Goal: Task Accomplishment & Management: Use online tool/utility

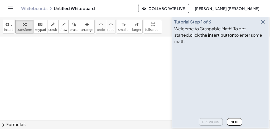
click at [262, 25] on icon "button" at bounding box center [263, 22] width 6 height 6
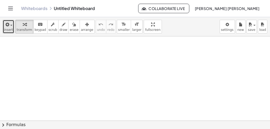
click at [7, 28] on span "insert" at bounding box center [8, 30] width 9 height 4
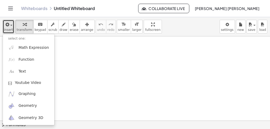
click at [86, 51] on div at bounding box center [135, 122] width 270 height 173
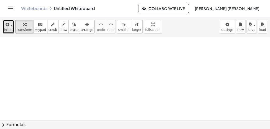
click at [33, 28] on button "keyboard keypad" at bounding box center [40, 27] width 14 height 14
click at [35, 28] on span "keypad" at bounding box center [41, 30] width 12 height 4
click at [110, 90] on div at bounding box center [135, 122] width 270 height 173
click at [112, 79] on div at bounding box center [135, 122] width 270 height 173
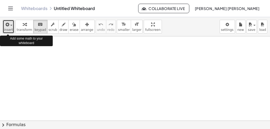
click at [10, 26] on span "button" at bounding box center [11, 25] width 2 height 1
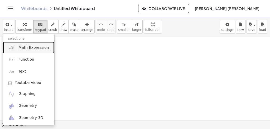
click at [27, 50] on span "Math Expression" at bounding box center [33, 47] width 30 height 5
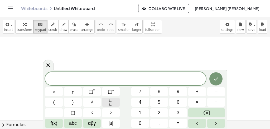
click at [109, 103] on icon "Fraction" at bounding box center [111, 102] width 7 height 7
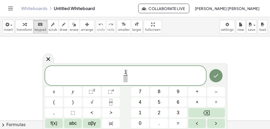
click at [124, 78] on span at bounding box center [125, 78] width 4 height 7
click at [130, 76] on span "1 X ​ ​" at bounding box center [125, 76] width 161 height 14
click at [127, 79] on span "X" at bounding box center [125, 78] width 5 height 7
click at [129, 75] on span "1 x ​ ​" at bounding box center [125, 76] width 161 height 14
click at [94, 100] on button "√" at bounding box center [92, 102] width 18 height 9
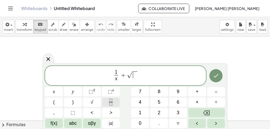
click at [110, 103] on icon "Fraction" at bounding box center [111, 102] width 7 height 7
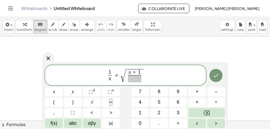
click at [134, 78] on span at bounding box center [134, 78] width 13 height 7
click at [145, 77] on span "1 x ​ + √ x + 1 x ​ ​" at bounding box center [125, 75] width 161 height 15
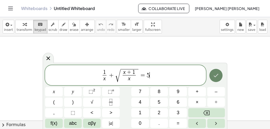
click at [220, 73] on button "Done" at bounding box center [215, 75] width 13 height 13
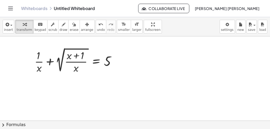
click at [77, 84] on div at bounding box center [135, 122] width 270 height 173
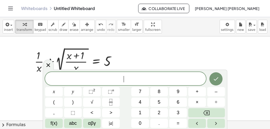
click at [183, 50] on div at bounding box center [135, 122] width 270 height 173
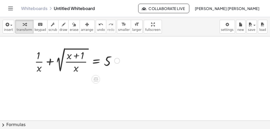
click at [98, 64] on div at bounding box center [77, 60] width 90 height 28
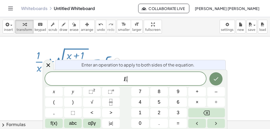
scroll to position [6, 0]
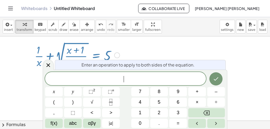
click at [188, 39] on div at bounding box center [135, 117] width 270 height 173
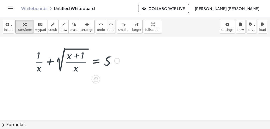
scroll to position [0, 0]
click at [172, 50] on div at bounding box center [135, 122] width 270 height 173
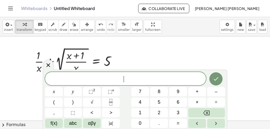
click at [172, 50] on div at bounding box center [135, 122] width 270 height 173
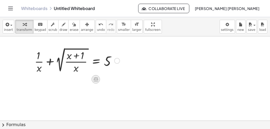
click at [93, 79] on icon at bounding box center [96, 80] width 6 height 6
click at [72, 88] on div at bounding box center [135, 122] width 270 height 173
click at [56, 75] on div "+ · 1 · x + 2 √ ( · ( + x + 1 ) · x ) = 5" at bounding box center [75, 60] width 97 height 31
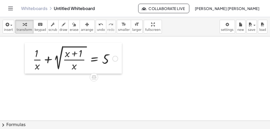
drag, startPoint x: 30, startPoint y: 69, endPoint x: 28, endPoint y: 67, distance: 2.8
click at [28, 67] on div at bounding box center [29, 58] width 8 height 31
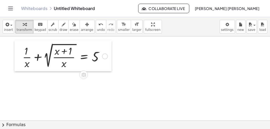
drag, startPoint x: 27, startPoint y: 68, endPoint x: 16, endPoint y: 66, distance: 10.6
click at [16, 66] on div at bounding box center [19, 55] width 8 height 31
click at [54, 91] on div at bounding box center [135, 122] width 270 height 173
click at [64, 52] on div at bounding box center [65, 56] width 90 height 28
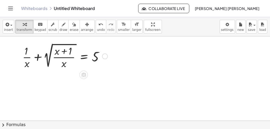
click at [64, 52] on div at bounding box center [65, 56] width 90 height 28
click at [63, 65] on div at bounding box center [65, 56] width 90 height 28
click at [39, 57] on div at bounding box center [65, 56] width 90 height 28
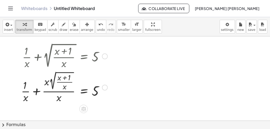
click at [36, 90] on div at bounding box center [64, 87] width 92 height 34
click at [64, 77] on div at bounding box center [65, 87] width 90 height 34
click at [40, 81] on div at bounding box center [65, 87] width 90 height 34
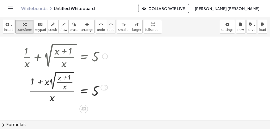
click at [40, 81] on div at bounding box center [65, 87] width 90 height 34
click at [54, 84] on div at bounding box center [65, 87] width 90 height 34
click at [63, 82] on div at bounding box center [65, 87] width 90 height 34
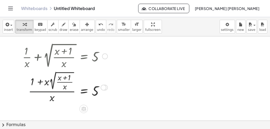
click at [52, 89] on div at bounding box center [65, 87] width 90 height 34
click at [52, 92] on div at bounding box center [65, 87] width 90 height 34
click at [40, 82] on div at bounding box center [65, 87] width 90 height 34
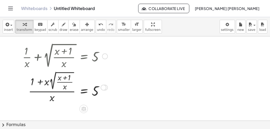
click at [40, 82] on div at bounding box center [65, 87] width 90 height 34
click at [31, 81] on div at bounding box center [65, 87] width 90 height 34
drag, startPoint x: 33, startPoint y: 81, endPoint x: 47, endPoint y: 84, distance: 14.5
click at [47, 84] on div at bounding box center [65, 87] width 90 height 34
drag, startPoint x: 33, startPoint y: 82, endPoint x: 48, endPoint y: 84, distance: 15.8
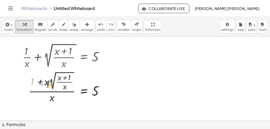
click at [48, 84] on div at bounding box center [65, 87] width 90 height 34
click at [63, 82] on div at bounding box center [65, 87] width 90 height 34
click at [97, 28] on span "undo" at bounding box center [101, 30] width 8 height 4
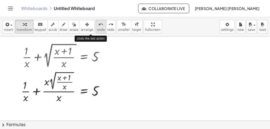
click at [97, 28] on span "undo" at bounding box center [101, 30] width 8 height 4
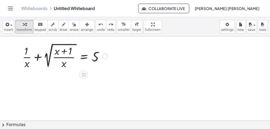
click at [84, 56] on div at bounding box center [65, 56] width 90 height 28
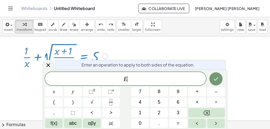
scroll to position [1, 0]
click at [202, 49] on div at bounding box center [135, 121] width 270 height 173
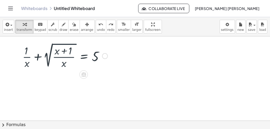
scroll to position [0, 0]
click at [38, 58] on div at bounding box center [65, 56] width 90 height 28
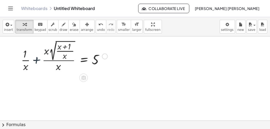
click at [28, 58] on div at bounding box center [64, 56] width 92 height 34
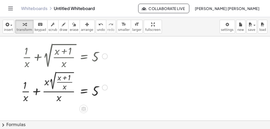
click at [36, 92] on div at bounding box center [64, 87] width 92 height 34
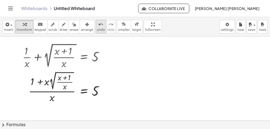
click at [97, 29] on span "undo" at bounding box center [101, 30] width 8 height 4
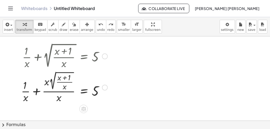
click at [36, 93] on div at bounding box center [64, 87] width 92 height 34
click at [47, 82] on div at bounding box center [65, 87] width 90 height 34
click at [52, 92] on div at bounding box center [65, 87] width 90 height 34
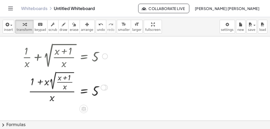
click at [52, 98] on div at bounding box center [65, 87] width 90 height 34
click at [64, 78] on div at bounding box center [65, 87] width 90 height 34
click at [44, 83] on div at bounding box center [65, 87] width 90 height 34
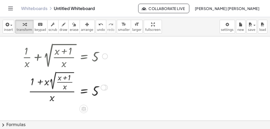
click at [44, 83] on div at bounding box center [65, 87] width 90 height 34
click at [52, 91] on div at bounding box center [65, 87] width 90 height 34
click at [98, 27] on icon "undo" at bounding box center [100, 24] width 5 height 6
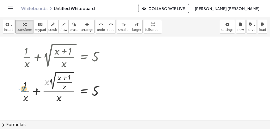
drag, startPoint x: 47, startPoint y: 82, endPoint x: 23, endPoint y: 88, distance: 24.6
click at [23, 88] on div at bounding box center [64, 87] width 92 height 34
drag, startPoint x: 48, startPoint y: 81, endPoint x: 18, endPoint y: 84, distance: 29.5
click at [18, 84] on div "+ · 1 · x + 2 √ ( · ( + x + 1 ) · x ) = 5 · x + · 1 · x + · x · 2 √ ( · ( + x +…" at bounding box center [62, 72] width 98 height 65
drag, startPoint x: 46, startPoint y: 81, endPoint x: 25, endPoint y: 84, distance: 22.1
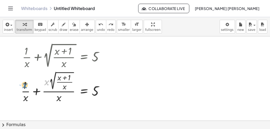
click at [25, 84] on div at bounding box center [64, 87] width 92 height 34
drag, startPoint x: 25, startPoint y: 84, endPoint x: 46, endPoint y: 82, distance: 21.2
click at [46, 82] on div at bounding box center [64, 87] width 92 height 34
drag, startPoint x: 25, startPoint y: 99, endPoint x: 26, endPoint y: 89, distance: 9.2
click at [26, 89] on div at bounding box center [64, 87] width 92 height 34
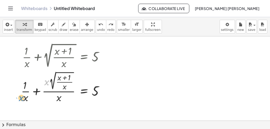
drag, startPoint x: 47, startPoint y: 82, endPoint x: 21, endPoint y: 98, distance: 30.1
click at [21, 98] on div at bounding box center [64, 87] width 92 height 34
click at [64, 78] on div at bounding box center [64, 87] width 92 height 34
click at [58, 99] on div at bounding box center [64, 87] width 92 height 34
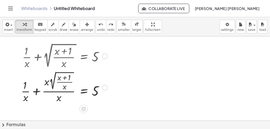
click at [58, 99] on div at bounding box center [64, 87] width 92 height 34
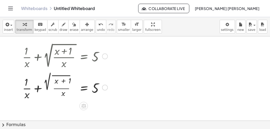
click at [26, 98] on div at bounding box center [65, 87] width 90 height 28
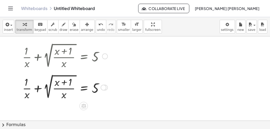
click at [40, 89] on div at bounding box center [65, 87] width 90 height 28
click at [96, 27] on button "undo undo" at bounding box center [101, 27] width 11 height 14
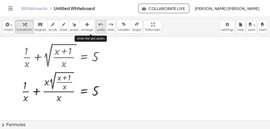
click at [96, 27] on button "undo undo" at bounding box center [101, 27] width 11 height 14
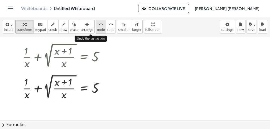
click at [96, 27] on button "undo undo" at bounding box center [101, 27] width 11 height 14
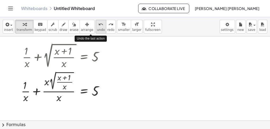
click at [96, 27] on button "undo undo" at bounding box center [101, 27] width 11 height 14
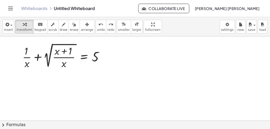
click at [125, 85] on div at bounding box center [135, 122] width 270 height 173
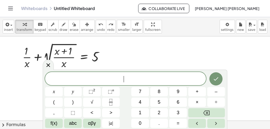
click at [159, 52] on div at bounding box center [135, 122] width 270 height 173
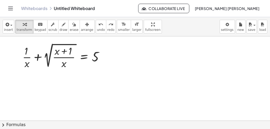
click at [66, 99] on div at bounding box center [135, 122] width 270 height 173
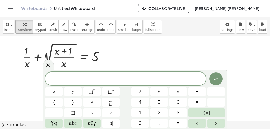
click at [113, 62] on div at bounding box center [135, 122] width 270 height 173
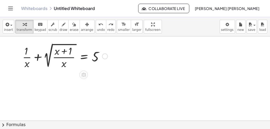
click at [74, 55] on div at bounding box center [65, 56] width 90 height 28
click at [98, 59] on div at bounding box center [65, 56] width 90 height 28
click at [28, 72] on div at bounding box center [135, 122] width 270 height 173
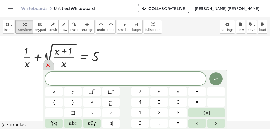
click at [47, 63] on icon at bounding box center [48, 65] width 6 height 6
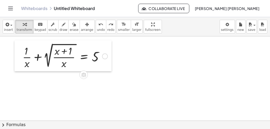
click at [21, 58] on div at bounding box center [19, 55] width 8 height 31
click at [31, 59] on div at bounding box center [65, 56] width 90 height 28
click at [22, 56] on div at bounding box center [19, 55] width 8 height 31
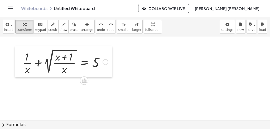
drag, startPoint x: 22, startPoint y: 56, endPoint x: 22, endPoint y: 62, distance: 5.8
click at [22, 62] on div at bounding box center [19, 61] width 8 height 31
click at [97, 25] on div "undo" at bounding box center [101, 24] width 8 height 6
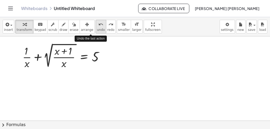
click at [97, 25] on div "undo" at bounding box center [101, 24] width 8 height 6
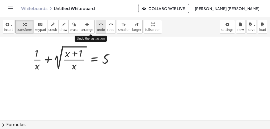
click at [97, 25] on div "undo" at bounding box center [101, 24] width 8 height 6
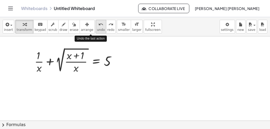
click at [97, 25] on div "undo" at bounding box center [101, 24] width 8 height 6
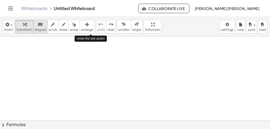
click at [41, 29] on span "keypad" at bounding box center [41, 30] width 12 height 4
click at [38, 27] on icon "keyboard" at bounding box center [40, 24] width 5 height 6
click at [93, 60] on div at bounding box center [135, 122] width 270 height 173
click at [8, 25] on icon "button" at bounding box center [6, 24] width 5 height 6
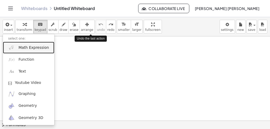
click at [23, 46] on span "Math Expression" at bounding box center [33, 47] width 30 height 5
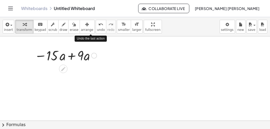
click at [72, 55] on div at bounding box center [66, 55] width 68 height 18
click at [63, 56] on div "− · 15 · a + · 9 · a · a · - 6" at bounding box center [63, 56] width 0 height 0
click at [38, 63] on div at bounding box center [66, 55] width 68 height 18
click at [29, 45] on div at bounding box center [31, 64] width 8 height 39
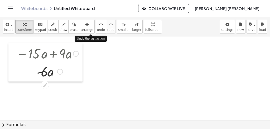
drag, startPoint x: 29, startPoint y: 50, endPoint x: 11, endPoint y: 48, distance: 18.3
click at [11, 48] on div at bounding box center [12, 62] width 8 height 39
click at [137, 65] on div at bounding box center [135, 122] width 270 height 173
click at [33, 29] on button "keyboard keypad" at bounding box center [40, 27] width 14 height 14
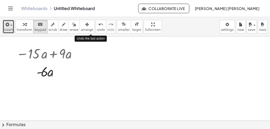
click at [11, 25] on span "button" at bounding box center [11, 25] width 2 height 1
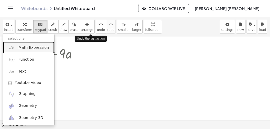
click at [21, 48] on span "Math Expression" at bounding box center [33, 47] width 30 height 5
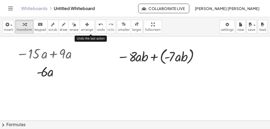
click at [218, 80] on div at bounding box center [135, 122] width 270 height 173
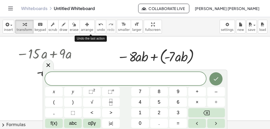
click at [219, 60] on div at bounding box center [135, 122] width 270 height 173
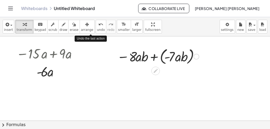
click at [154, 57] on div at bounding box center [157, 56] width 87 height 20
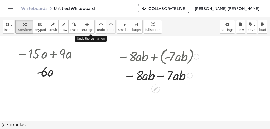
click at [160, 75] on div at bounding box center [157, 75] width 87 height 18
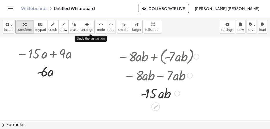
click at [113, 91] on div at bounding box center [113, 74] width 8 height 59
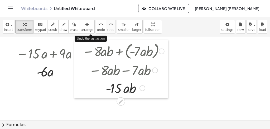
drag, startPoint x: 113, startPoint y: 91, endPoint x: 79, endPoint y: 86, distance: 35.2
click at [79, 86] on div at bounding box center [78, 69] width 8 height 59
click at [201, 89] on div at bounding box center [135, 122] width 270 height 173
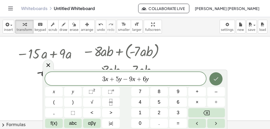
click at [215, 82] on button "Done" at bounding box center [215, 78] width 13 height 13
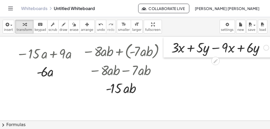
drag, startPoint x: 203, startPoint y: 100, endPoint x: 166, endPoint y: 47, distance: 64.3
click at [166, 47] on div at bounding box center [168, 47] width 8 height 21
click at [191, 49] on div at bounding box center [220, 47] width 103 height 18
click at [216, 48] on div at bounding box center [220, 47] width 103 height 18
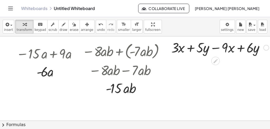
click at [216, 48] on div at bounding box center [220, 47] width 103 height 18
click at [240, 48] on div at bounding box center [220, 47] width 103 height 18
drag, startPoint x: 175, startPoint y: 46, endPoint x: 240, endPoint y: 57, distance: 66.0
click at [240, 57] on div "· 3 + · 3 · x + · 5 · y − · 9 · x + · 6 · y" at bounding box center [218, 47] width 109 height 21
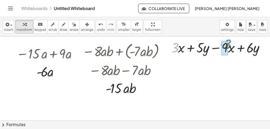
drag, startPoint x: 173, startPoint y: 46, endPoint x: 226, endPoint y: 42, distance: 52.3
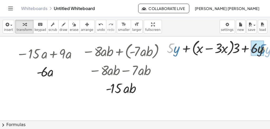
drag, startPoint x: 168, startPoint y: 48, endPoint x: 263, endPoint y: 49, distance: 95.5
click at [263, 49] on div at bounding box center [220, 48] width 112 height 20
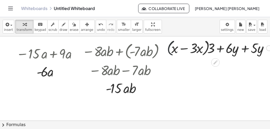
click at [167, 55] on div at bounding box center [220, 48] width 112 height 20
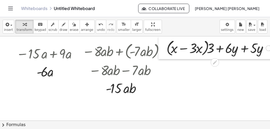
click at [164, 52] on div at bounding box center [163, 47] width 8 height 23
click at [245, 47] on div at bounding box center [220, 48] width 112 height 20
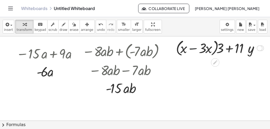
click at [194, 48] on div at bounding box center [219, 48] width 93 height 20
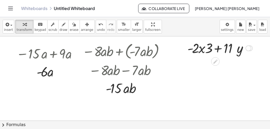
click at [190, 48] on div at bounding box center [220, 48] width 70 height 18
click at [201, 48] on div at bounding box center [220, 48] width 70 height 18
drag, startPoint x: 192, startPoint y: 48, endPoint x: 212, endPoint y: 46, distance: 20.4
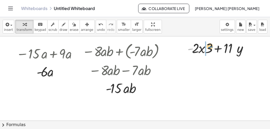
click at [212, 46] on div at bounding box center [220, 48] width 70 height 18
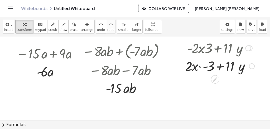
click at [200, 67] on div at bounding box center [220, 66] width 75 height 18
click at [200, 66] on div at bounding box center [220, 66] width 75 height 18
click at [208, 67] on div at bounding box center [220, 66] width 75 height 18
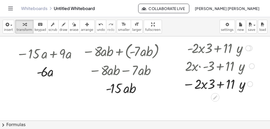
click at [204, 85] on div at bounding box center [218, 84] width 77 height 18
click at [221, 85] on div at bounding box center [218, 84] width 77 height 18
click at [204, 84] on div at bounding box center [218, 84] width 77 height 18
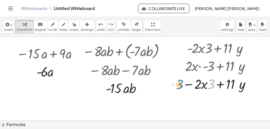
drag, startPoint x: 211, startPoint y: 82, endPoint x: 180, endPoint y: 83, distance: 31.7
click at [180, 83] on div "+ · 3 · x + · 5 · y − · 9 · x + · 6 · y + · 3 · x + · 5 · y − · 3 · 3 · x + · 6…" at bounding box center [217, 65] width 84 height 56
drag, startPoint x: 194, startPoint y: 85, endPoint x: 204, endPoint y: 82, distance: 11.3
click at [204, 82] on div at bounding box center [218, 84] width 77 height 18
click at [97, 26] on div "undo" at bounding box center [101, 24] width 8 height 6
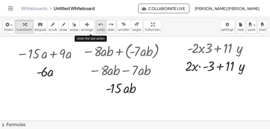
click at [97, 26] on div "undo" at bounding box center [101, 24] width 8 height 6
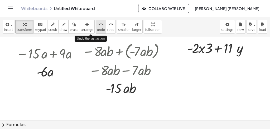
click at [97, 26] on div "undo" at bounding box center [101, 24] width 8 height 6
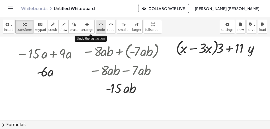
click at [97, 26] on div "undo" at bounding box center [101, 24] width 8 height 6
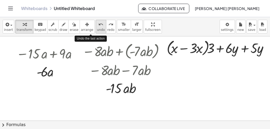
click at [97, 26] on div "undo" at bounding box center [101, 24] width 8 height 6
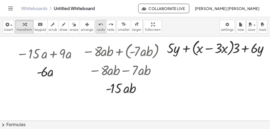
click at [98, 26] on icon "undo" at bounding box center [100, 24] width 5 height 6
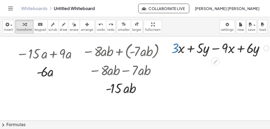
click at [191, 48] on div at bounding box center [220, 48] width 103 height 18
click at [182, 50] on div at bounding box center [220, 48] width 103 height 18
click at [215, 50] on div at bounding box center [220, 48] width 103 height 18
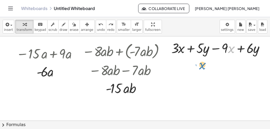
drag, startPoint x: 229, startPoint y: 49, endPoint x: 200, endPoint y: 65, distance: 33.3
drag, startPoint x: 174, startPoint y: 47, endPoint x: 233, endPoint y: 48, distance: 59.1
click at [233, 48] on div at bounding box center [220, 48] width 103 height 18
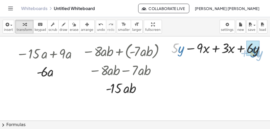
drag, startPoint x: 175, startPoint y: 47, endPoint x: 254, endPoint y: 51, distance: 78.7
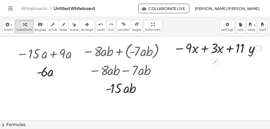
click at [205, 46] on div at bounding box center [218, 48] width 94 height 18
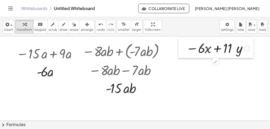
click at [184, 50] on div at bounding box center [182, 47] width 8 height 21
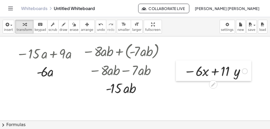
drag, startPoint x: 184, startPoint y: 50, endPoint x: 182, endPoint y: 73, distance: 23.1
click at [182, 73] on div at bounding box center [180, 70] width 8 height 21
click at [244, 70] on div at bounding box center [244, 71] width 6 height 6
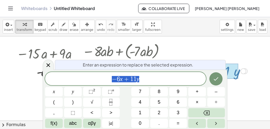
scroll to position [21, 0]
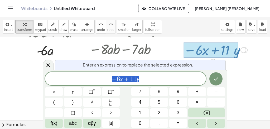
click at [237, 87] on div at bounding box center [156, 101] width 312 height 173
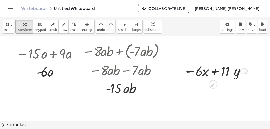
scroll to position [0, 0]
click at [213, 71] on div at bounding box center [215, 71] width 69 height 18
click at [188, 72] on div at bounding box center [215, 71] width 69 height 18
click at [212, 84] on icon at bounding box center [214, 85] width 6 height 6
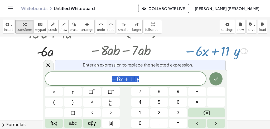
scroll to position [21, 0]
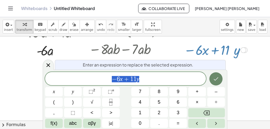
click at [218, 78] on icon "Done" at bounding box center [216, 78] width 5 height 3
click at [215, 79] on div at bounding box center [156, 101] width 312 height 173
click at [238, 76] on div at bounding box center [156, 101] width 312 height 173
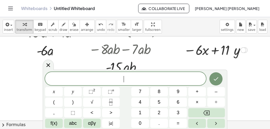
scroll to position [0, 0]
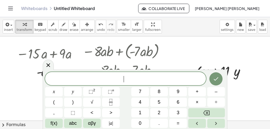
click at [189, 50] on div at bounding box center [156, 122] width 312 height 173
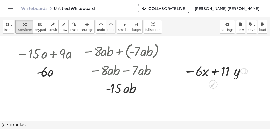
click at [202, 72] on div at bounding box center [215, 71] width 69 height 18
click at [244, 69] on div at bounding box center [244, 71] width 6 height 6
click at [244, 69] on div "Transform line Copy line as LaTeX Copy derivation as LaTeX Expand new lines: On" at bounding box center [244, 71] width 6 height 6
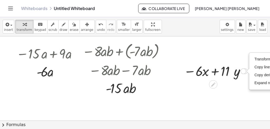
click at [244, 69] on div "Transform line Copy line as LaTeX Copy derivation as LaTeX Expand new lines: On" at bounding box center [244, 71] width 6 height 6
drag, startPoint x: 226, startPoint y: 73, endPoint x: 229, endPoint y: 70, distance: 3.7
click at [229, 70] on div at bounding box center [215, 71] width 69 height 18
click at [242, 71] on div "Transform line Copy line as LaTeX Copy derivation as LaTeX Expand new lines: On" at bounding box center [244, 71] width 6 height 6
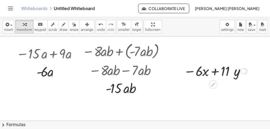
click at [241, 71] on div "Copied done" at bounding box center [244, 71] width 6 height 6
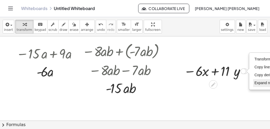
click at [265, 82] on span "Expand new lines: On" at bounding box center [273, 83] width 36 height 4
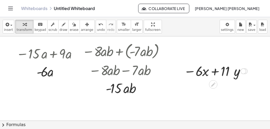
click at [187, 69] on div at bounding box center [215, 71] width 69 height 18
click at [198, 73] on div at bounding box center [215, 71] width 69 height 18
click at [189, 70] on div at bounding box center [215, 71] width 69 height 18
click at [242, 70] on div "Transform line Copy line as LaTeX Copy derivation as LaTeX Expand new lines: On" at bounding box center [244, 71] width 6 height 6
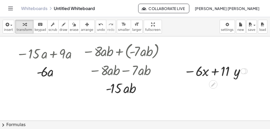
click at [245, 70] on div "Copied done" at bounding box center [244, 71] width 6 height 6
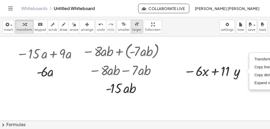
click at [134, 23] on icon "format_size" at bounding box center [136, 24] width 5 height 6
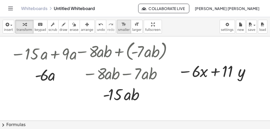
click at [118, 28] on span "smaller" at bounding box center [124, 30] width 12 height 4
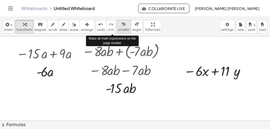
click at [118, 28] on span "smaller" at bounding box center [124, 30] width 12 height 4
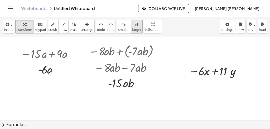
click at [132, 30] on span "larger" at bounding box center [136, 30] width 9 height 4
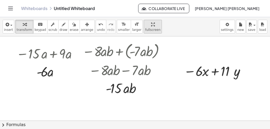
click at [118, 29] on span "smaller" at bounding box center [124, 30] width 12 height 4
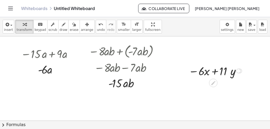
click at [201, 71] on div at bounding box center [216, 71] width 60 height 16
click at [239, 71] on div "Transform line Copy line as LaTeX Copy derivation as LaTeX Expand new lines: Off" at bounding box center [238, 71] width 5 height 5
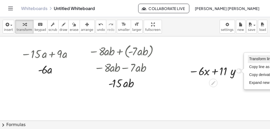
click at [250, 59] on span "Transform line" at bounding box center [260, 59] width 23 height 4
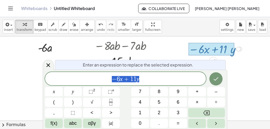
scroll to position [22, 0]
click at [241, 57] on div "+ · 3 · x + · 5 · y − · 9 · x + · 6 · y + · 5 · y − · 9 · x + · 3 · x + · 6 · y…" at bounding box center [213, 48] width 65 height 18
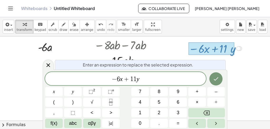
click at [240, 46] on div "Transform line Copy line as LaTeX Copy derivation as LaTeX Expand new lines: Off" at bounding box center [238, 48] width 5 height 5
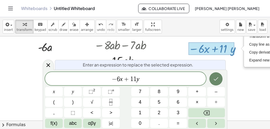
click at [216, 76] on icon "Done" at bounding box center [216, 79] width 6 height 6
click at [252, 51] on span "Copy derivation as LaTeX" at bounding box center [270, 52] width 42 height 4
click at [251, 49] on li "Copy derivation as LaTeX" at bounding box center [270, 53] width 45 height 8
click at [215, 80] on div at bounding box center [156, 100] width 312 height 173
click at [232, 81] on div at bounding box center [156, 100] width 312 height 173
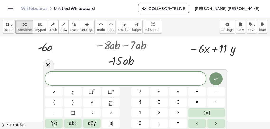
click at [212, 55] on div at bounding box center [156, 100] width 312 height 173
click at [242, 56] on div at bounding box center [216, 48] width 60 height 16
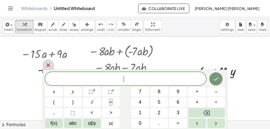
click at [49, 67] on icon at bounding box center [48, 65] width 6 height 6
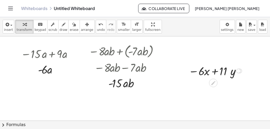
click at [193, 72] on div at bounding box center [216, 71] width 60 height 16
click at [211, 80] on icon at bounding box center [214, 83] width 6 height 6
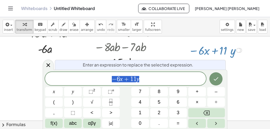
scroll to position [22, 0]
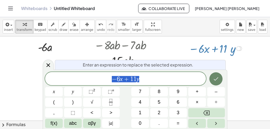
click at [215, 78] on icon "Done" at bounding box center [216, 79] width 6 height 6
click at [49, 65] on div at bounding box center [156, 100] width 312 height 173
click at [47, 62] on icon at bounding box center [48, 65] width 6 height 6
click at [47, 62] on div at bounding box center [156, 100] width 312 height 173
click at [185, 42] on div at bounding box center [185, 48] width 8 height 18
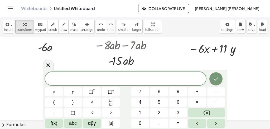
scroll to position [0, 0]
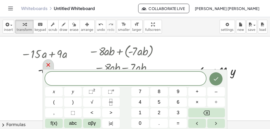
click at [47, 67] on icon at bounding box center [48, 65] width 6 height 6
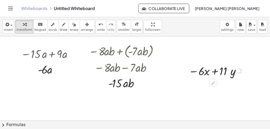
click at [189, 75] on div at bounding box center [216, 71] width 60 height 16
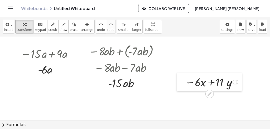
drag, startPoint x: 181, startPoint y: 72, endPoint x: 177, endPoint y: 83, distance: 11.7
click at [177, 83] on div at bounding box center [181, 82] width 8 height 18
click at [40, 26] on div "keyboard" at bounding box center [41, 24] width 12 height 6
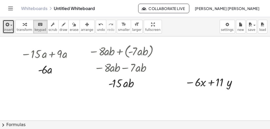
click at [12, 26] on button "insert" at bounding box center [9, 27] width 12 height 14
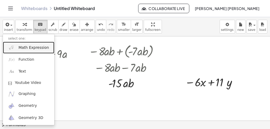
click at [25, 45] on link "Math Expression" at bounding box center [28, 48] width 51 height 12
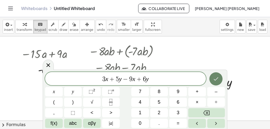
click at [213, 77] on icon "Done" at bounding box center [216, 79] width 6 height 6
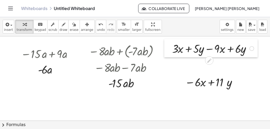
drag, startPoint x: 165, startPoint y: 46, endPoint x: 168, endPoint y: 49, distance: 4.0
click at [168, 49] on div at bounding box center [168, 48] width 8 height 18
click at [171, 50] on div at bounding box center [168, 48] width 8 height 18
click at [178, 60] on div at bounding box center [156, 122] width 312 height 173
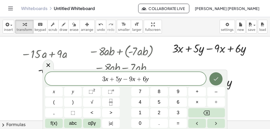
click at [216, 77] on icon "Done" at bounding box center [216, 79] width 6 height 6
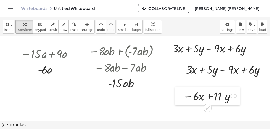
drag, startPoint x: 178, startPoint y: 73, endPoint x: 176, endPoint y: 87, distance: 14.6
click at [176, 87] on div at bounding box center [179, 96] width 8 height 18
click at [180, 71] on div at bounding box center [182, 69] width 8 height 18
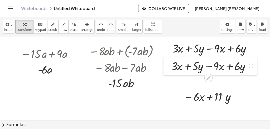
drag, startPoint x: 180, startPoint y: 71, endPoint x: 166, endPoint y: 68, distance: 15.1
click at [166, 68] on div at bounding box center [168, 65] width 8 height 18
drag, startPoint x: 176, startPoint y: 66, endPoint x: 240, endPoint y: 66, distance: 64.6
click at [240, 66] on div at bounding box center [213, 66] width 89 height 16
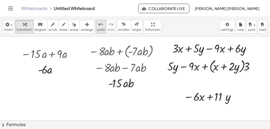
click at [98, 26] on icon "undo" at bounding box center [100, 24] width 5 height 6
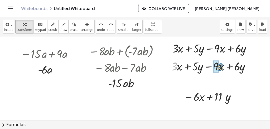
drag, startPoint x: 174, startPoint y: 67, endPoint x: 220, endPoint y: 68, distance: 45.4
click at [220, 68] on div at bounding box center [213, 66] width 89 height 16
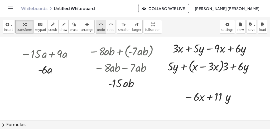
click at [98, 22] on icon "undo" at bounding box center [100, 24] width 5 height 6
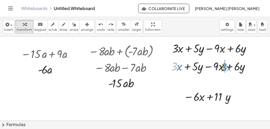
drag, startPoint x: 177, startPoint y: 67, endPoint x: 226, endPoint y: 68, distance: 49.6
click at [226, 68] on div at bounding box center [213, 66] width 89 height 16
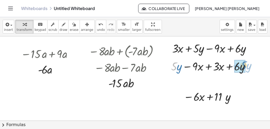
drag, startPoint x: 174, startPoint y: 67, endPoint x: 243, endPoint y: 66, distance: 68.9
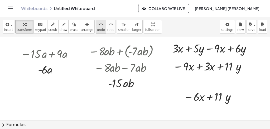
click at [97, 25] on div "undo" at bounding box center [101, 24] width 8 height 6
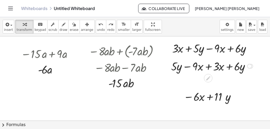
click at [174, 68] on div at bounding box center [213, 66] width 89 height 16
drag, startPoint x: 174, startPoint y: 66, endPoint x: 252, endPoint y: 65, distance: 77.3
click at [252, 65] on div at bounding box center [213, 66] width 89 height 16
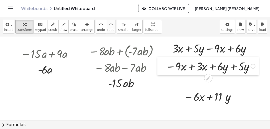
click at [164, 68] on div at bounding box center [161, 66] width 8 height 18
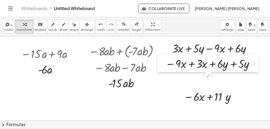
click at [164, 65] on div at bounding box center [161, 63] width 8 height 18
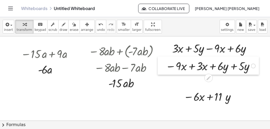
click at [164, 67] on div at bounding box center [162, 65] width 8 height 18
click at [155, 83] on div at bounding box center [124, 83] width 76 height 16
click at [171, 79] on div at bounding box center [156, 122] width 312 height 173
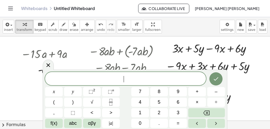
click at [260, 88] on div at bounding box center [156, 122] width 312 height 173
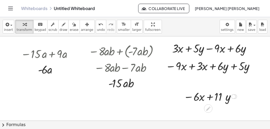
click at [191, 98] on div at bounding box center [211, 96] width 60 height 16
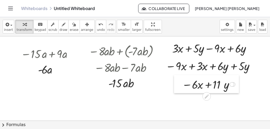
drag, startPoint x: 183, startPoint y: 97, endPoint x: 181, endPoint y: 85, distance: 12.2
click at [181, 85] on div at bounding box center [178, 84] width 8 height 18
click at [167, 97] on div at bounding box center [156, 122] width 312 height 173
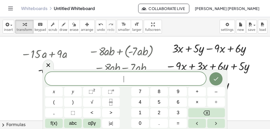
scroll to position [30, 0]
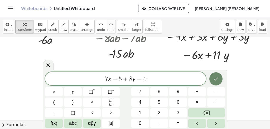
click at [220, 77] on button "Done" at bounding box center [215, 78] width 13 height 13
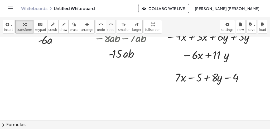
click at [163, 79] on div at bounding box center [156, 93] width 312 height 173
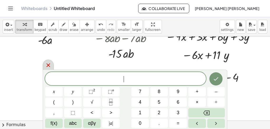
click at [45, 62] on div at bounding box center [48, 65] width 11 height 10
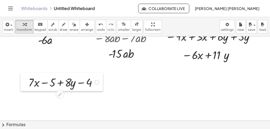
drag, startPoint x: 170, startPoint y: 78, endPoint x: 23, endPoint y: 83, distance: 146.8
click at [23, 83] on div at bounding box center [25, 82] width 8 height 18
click at [45, 82] on div at bounding box center [65, 82] width 78 height 16
click at [60, 82] on div at bounding box center [65, 82] width 78 height 16
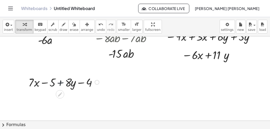
click at [60, 82] on div at bounding box center [65, 82] width 78 height 16
click at [82, 81] on div at bounding box center [65, 82] width 78 height 16
drag, startPoint x: 53, startPoint y: 82, endPoint x: 27, endPoint y: 82, distance: 26.6
click at [27, 82] on div "− 5 + · 7 · x − 5 + · 8 · y − 4" at bounding box center [62, 82] width 82 height 18
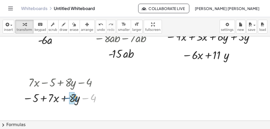
drag, startPoint x: 93, startPoint y: 97, endPoint x: 74, endPoint y: 97, distance: 19.0
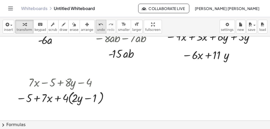
click at [97, 26] on div "undo" at bounding box center [101, 24] width 8 height 6
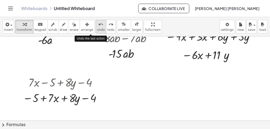
click at [97, 26] on div "undo" at bounding box center [101, 24] width 8 height 6
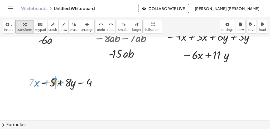
drag, startPoint x: 32, startPoint y: 83, endPoint x: 55, endPoint y: 82, distance: 23.0
click at [55, 82] on div at bounding box center [65, 82] width 78 height 16
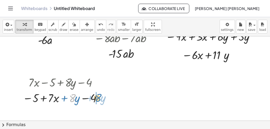
drag, startPoint x: 74, startPoint y: 97, endPoint x: 99, endPoint y: 97, distance: 25.6
click at [99, 97] on div at bounding box center [63, 98] width 86 height 16
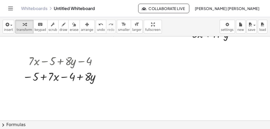
scroll to position [61, 0]
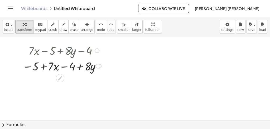
click at [44, 66] on div at bounding box center [63, 66] width 86 height 16
click at [28, 67] on div at bounding box center [63, 66] width 86 height 16
drag, startPoint x: 28, startPoint y: 66, endPoint x: 51, endPoint y: 68, distance: 22.7
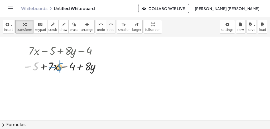
click at [51, 68] on div at bounding box center [63, 66] width 86 height 16
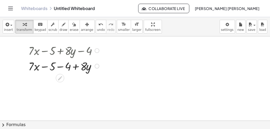
click at [45, 66] on div at bounding box center [65, 66] width 78 height 16
drag, startPoint x: 68, startPoint y: 66, endPoint x: 55, endPoint y: 67, distance: 13.5
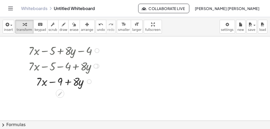
click at [68, 82] on div at bounding box center [65, 81] width 78 height 16
drag, startPoint x: 76, startPoint y: 81, endPoint x: 50, endPoint y: 81, distance: 25.6
click at [50, 81] on div at bounding box center [65, 81] width 78 height 16
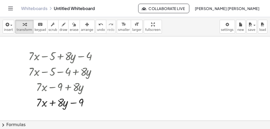
scroll to position [57, 0]
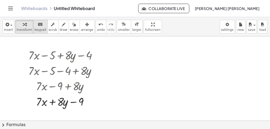
click at [41, 24] on div "keyboard" at bounding box center [41, 24] width 12 height 6
click at [11, 29] on span "insert" at bounding box center [8, 30] width 9 height 4
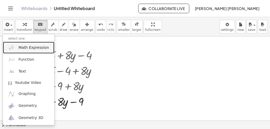
click at [30, 50] on span "Math Expression" at bounding box center [33, 47] width 30 height 5
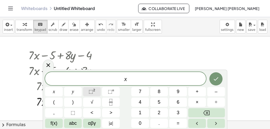
click at [94, 93] on span "⬚ 2" at bounding box center [92, 91] width 7 height 7
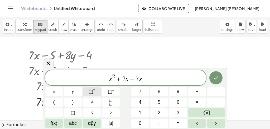
click at [90, 93] on span "⬚" at bounding box center [91, 91] width 4 height 5
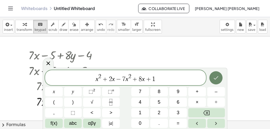
click at [215, 79] on icon "Done" at bounding box center [216, 77] width 5 height 3
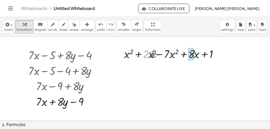
drag, startPoint x: 146, startPoint y: 54, endPoint x: 201, endPoint y: 54, distance: 55.1
click at [202, 54] on div at bounding box center [174, 54] width 105 height 16
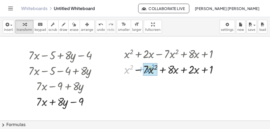
drag, startPoint x: 125, startPoint y: 71, endPoint x: 146, endPoint y: 70, distance: 21.4
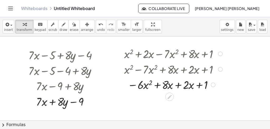
click at [178, 86] on div at bounding box center [174, 85] width 105 height 16
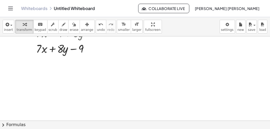
scroll to position [115, 0]
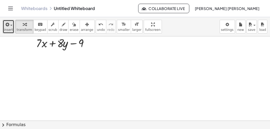
click at [12, 26] on button "insert" at bounding box center [9, 27] width 12 height 14
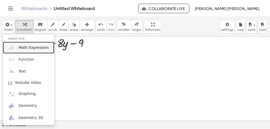
click at [17, 46] on link "Math Expression" at bounding box center [28, 48] width 51 height 12
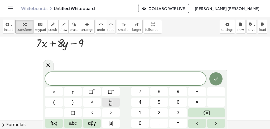
click at [111, 98] on button "Fraction" at bounding box center [111, 102] width 18 height 9
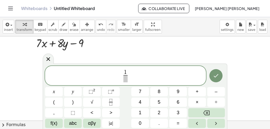
click at [125, 80] on span at bounding box center [125, 78] width 4 height 7
click at [128, 75] on span "1 x ​ ​" at bounding box center [125, 76] width 161 height 14
click at [219, 79] on button "Done" at bounding box center [215, 75] width 13 height 13
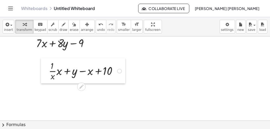
drag, startPoint x: 131, startPoint y: 64, endPoint x: 39, endPoint y: 78, distance: 93.1
click at [41, 78] on div at bounding box center [45, 70] width 8 height 25
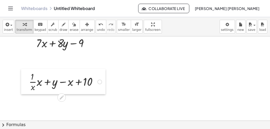
drag, startPoint x: 39, startPoint y: 78, endPoint x: 22, endPoint y: 88, distance: 19.5
click at [22, 88] on div at bounding box center [25, 81] width 8 height 25
click at [32, 83] on div at bounding box center [66, 81] width 80 height 23
drag, startPoint x: 39, startPoint y: 84, endPoint x: 26, endPoint y: 88, distance: 13.5
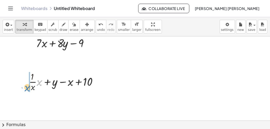
click at [26, 88] on div "· x + · · 1 · x · x + y − x + 10" at bounding box center [63, 81] width 84 height 25
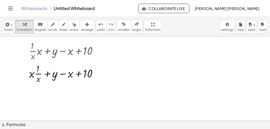
scroll to position [147, 0]
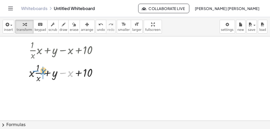
drag, startPoint x: 69, startPoint y: 71, endPoint x: 42, endPoint y: 69, distance: 27.3
click at [42, 69] on div at bounding box center [66, 72] width 80 height 23
click at [78, 73] on div at bounding box center [66, 72] width 80 height 23
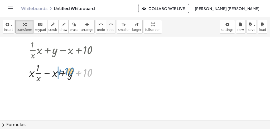
drag, startPoint x: 88, startPoint y: 72, endPoint x: 68, endPoint y: 71, distance: 20.3
click at [68, 71] on div at bounding box center [66, 72] width 80 height 23
click at [47, 74] on div at bounding box center [66, 72] width 80 height 23
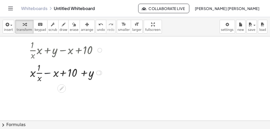
click at [47, 74] on div at bounding box center [66, 72] width 80 height 23
click at [69, 74] on div at bounding box center [66, 72] width 80 height 23
click at [61, 73] on div at bounding box center [66, 72] width 80 height 23
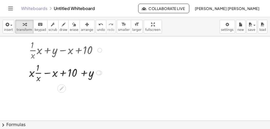
click at [85, 73] on div at bounding box center [66, 72] width 80 height 23
drag, startPoint x: 49, startPoint y: 74, endPoint x: 28, endPoint y: 72, distance: 21.4
click at [28, 72] on div "+ · · 1 · x · x + y − x + 10 + · x · · 1 · x + y − x + 10 + · x · · 1 · x − x +…" at bounding box center [63, 61] width 84 height 48
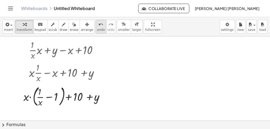
click at [98, 24] on icon "undo" at bounding box center [100, 24] width 5 height 6
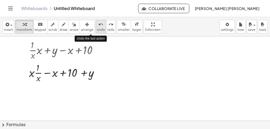
click at [98, 24] on icon "undo" at bounding box center [100, 24] width 5 height 6
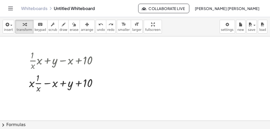
scroll to position [140, 0]
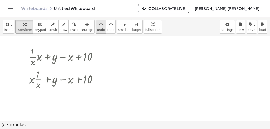
click at [97, 22] on div "undo" at bounding box center [101, 24] width 8 height 6
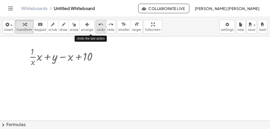
click at [97, 22] on div "undo" at bounding box center [101, 24] width 8 height 6
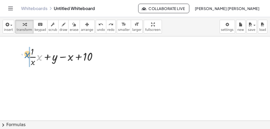
drag, startPoint x: 39, startPoint y: 59, endPoint x: 25, endPoint y: 56, distance: 13.7
click at [25, 56] on div "· x + · · 1 · x · x + y − x + 10" at bounding box center [63, 56] width 84 height 25
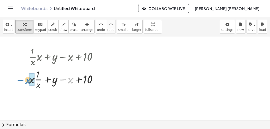
drag, startPoint x: 71, startPoint y: 79, endPoint x: 28, endPoint y: 80, distance: 42.5
click at [28, 80] on div "+ · · 1 · x · x + y − x + 10 − x + · · 1 · x · x + y − x + 10" at bounding box center [63, 68] width 84 height 48
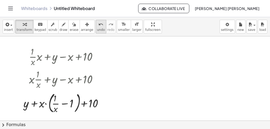
click at [97, 30] on span "undo" at bounding box center [101, 30] width 8 height 4
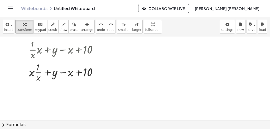
scroll to position [151, 0]
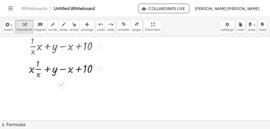
click at [38, 74] on div at bounding box center [66, 68] width 80 height 23
drag, startPoint x: 32, startPoint y: 70, endPoint x: 40, endPoint y: 63, distance: 10.8
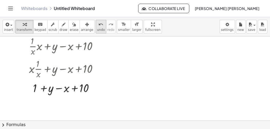
click at [96, 28] on button "undo undo" at bounding box center [101, 27] width 11 height 14
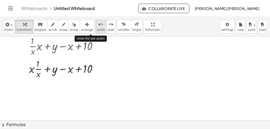
click at [96, 28] on button "undo undo" at bounding box center [101, 27] width 11 height 14
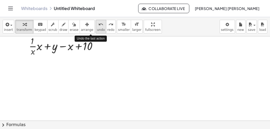
click at [96, 28] on button "undo undo" at bounding box center [101, 27] width 11 height 14
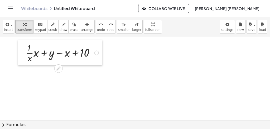
drag, startPoint x: 39, startPoint y: 42, endPoint x: 20, endPoint y: 59, distance: 26.0
click at [20, 59] on div at bounding box center [22, 52] width 8 height 25
drag, startPoint x: 68, startPoint y: 52, endPoint x: 52, endPoint y: 52, distance: 15.6
click at [52, 52] on div at bounding box center [63, 52] width 80 height 23
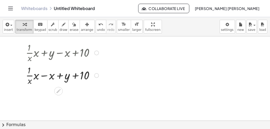
click at [43, 75] on div at bounding box center [63, 75] width 80 height 23
drag, startPoint x: 43, startPoint y: 75, endPoint x: 49, endPoint y: 74, distance: 6.2
click at [20, 77] on div "+ · · 1 · x · x + y − x + 10 + · · 1 · x · x + y − x + 10" at bounding box center [60, 64] width 84 height 48
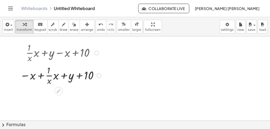
click at [21, 74] on div at bounding box center [61, 75] width 88 height 23
click at [47, 70] on div at bounding box center [61, 75] width 88 height 23
drag, startPoint x: 47, startPoint y: 70, endPoint x: 42, endPoint y: 75, distance: 7.3
click at [42, 75] on div at bounding box center [61, 75] width 88 height 23
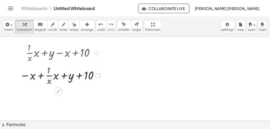
click at [42, 75] on div at bounding box center [61, 75] width 88 height 23
click at [41, 76] on div at bounding box center [61, 75] width 88 height 23
click at [48, 80] on div at bounding box center [61, 75] width 88 height 23
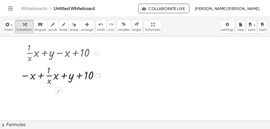
click at [48, 80] on div at bounding box center [61, 75] width 88 height 23
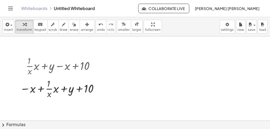
scroll to position [140, 0]
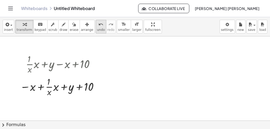
click at [98, 25] on icon "undo" at bounding box center [100, 24] width 5 height 6
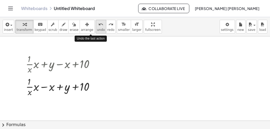
click at [98, 25] on icon "undo" at bounding box center [100, 24] width 5 height 6
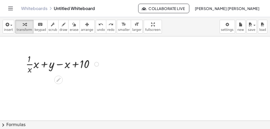
click at [34, 68] on div at bounding box center [63, 63] width 80 height 23
click at [32, 65] on div at bounding box center [63, 63] width 80 height 23
drag, startPoint x: 30, startPoint y: 65, endPoint x: 57, endPoint y: 75, distance: 29.0
click at [51, 68] on div at bounding box center [63, 63] width 80 height 23
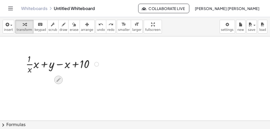
click at [60, 79] on icon at bounding box center [59, 80] width 6 height 6
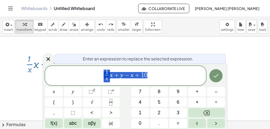
scroll to position [152, 0]
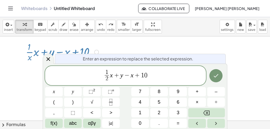
click at [63, 87] on div at bounding box center [54, 91] width 18 height 9
click at [220, 74] on button "Done" at bounding box center [215, 75] width 13 height 13
click at [217, 74] on icon "Done" at bounding box center [216, 76] width 6 height 6
click at [180, 46] on div at bounding box center [156, 11] width 312 height 252
click at [105, 77] on span "1 2 ​ x + y − x + 1 0" at bounding box center [125, 76] width 161 height 14
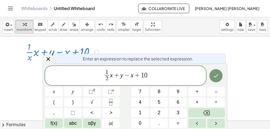
click at [214, 73] on button "Done" at bounding box center [215, 75] width 13 height 13
click at [239, 76] on div at bounding box center [156, 11] width 312 height 252
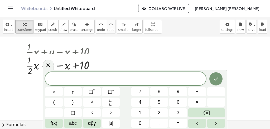
scroll to position [140, 0]
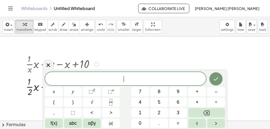
click at [21, 65] on div at bounding box center [22, 75] width 8 height 48
click at [26, 66] on div at bounding box center [63, 63] width 80 height 23
click at [49, 65] on icon at bounding box center [48, 65] width 6 height 6
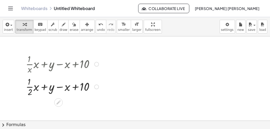
click at [26, 90] on div at bounding box center [63, 86] width 80 height 23
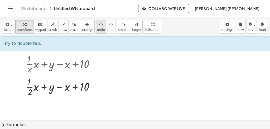
click at [97, 29] on span "undo" at bounding box center [101, 30] width 8 height 4
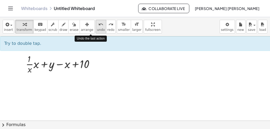
click at [97, 29] on span "undo" at bounding box center [101, 30] width 8 height 4
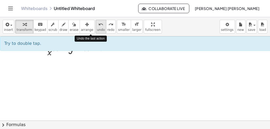
click at [97, 29] on span "undo" at bounding box center [101, 30] width 8 height 4
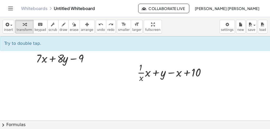
scroll to position [106, 0]
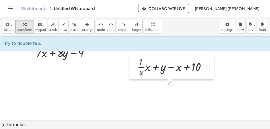
click at [133, 60] on div at bounding box center [134, 66] width 8 height 25
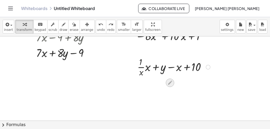
click at [173, 82] on icon at bounding box center [170, 83] width 6 height 6
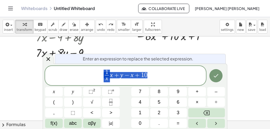
scroll to position [121, 0]
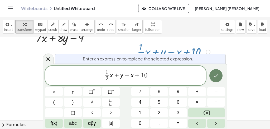
click at [216, 74] on icon "Done" at bounding box center [216, 76] width 6 height 6
click at [216, 74] on div at bounding box center [156, 42] width 312 height 252
click at [242, 75] on div at bounding box center [156, 42] width 312 height 252
click at [209, 51] on div at bounding box center [208, 52] width 5 height 5
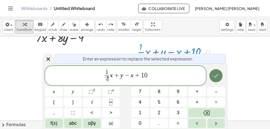
click at [217, 77] on icon "Done" at bounding box center [216, 76] width 6 height 6
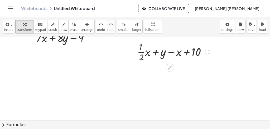
scroll to position [106, 0]
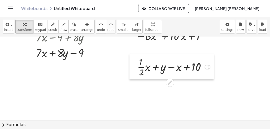
click at [133, 68] on div at bounding box center [134, 66] width 8 height 25
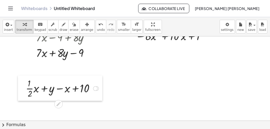
drag, startPoint x: 133, startPoint y: 68, endPoint x: 26, endPoint y: 89, distance: 109.2
click at [26, 89] on div at bounding box center [22, 87] width 8 height 25
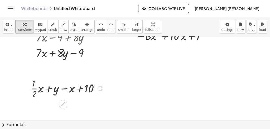
drag, startPoint x: 39, startPoint y: 88, endPoint x: 27, endPoint y: 86, distance: 11.3
click at [27, 86] on div "+ · · 1 · x · x + y − x + 10 + · · 1 · 2 · x + y − x + 10 Transform line Copy l…" at bounding box center [64, 87] width 84 height 25
drag, startPoint x: 31, startPoint y: 88, endPoint x: 50, endPoint y: 88, distance: 19.0
click at [50, 88] on div at bounding box center [68, 88] width 80 height 23
click at [97, 31] on span "undo" at bounding box center [101, 30] width 8 height 4
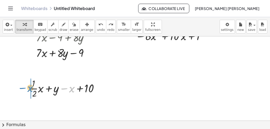
drag, startPoint x: 70, startPoint y: 87, endPoint x: 28, endPoint y: 86, distance: 42.0
click at [28, 86] on div "+ · · 1 · x · x + y − x + 10 − x + · · 1 · 2 · x + y − x + 10" at bounding box center [64, 87] width 84 height 25
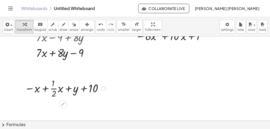
click at [45, 87] on div at bounding box center [66, 88] width 88 height 23
drag, startPoint x: 31, startPoint y: 86, endPoint x: 52, endPoint y: 91, distance: 21.7
click at [52, 91] on div at bounding box center [66, 88] width 88 height 23
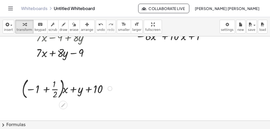
click at [46, 88] on div at bounding box center [67, 88] width 97 height 24
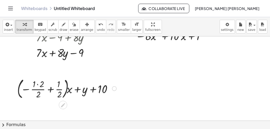
click at [37, 84] on div at bounding box center [68, 88] width 106 height 24
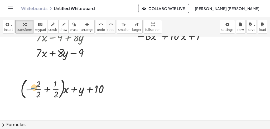
drag, startPoint x: 29, startPoint y: 90, endPoint x: 46, endPoint y: 89, distance: 16.7
click at [46, 89] on div at bounding box center [67, 88] width 99 height 24
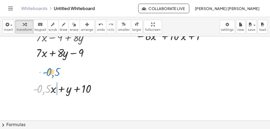
drag, startPoint x: 38, startPoint y: 84, endPoint x: 47, endPoint y: 64, distance: 22.0
click at [47, 64] on div "− · 15 · a + · 9 · a · a · - 6 − · 8 · a · b + ( · - 7 · a · b ) − · 8 · a · b …" at bounding box center [156, 57] width 312 height 252
click at [61, 88] on div at bounding box center [68, 88] width 74 height 16
click at [78, 91] on div at bounding box center [68, 88] width 74 height 16
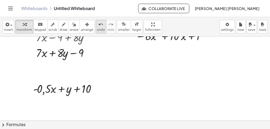
click at [98, 24] on icon "undo" at bounding box center [100, 24] width 5 height 6
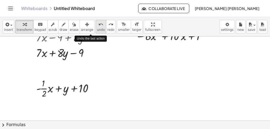
click at [98, 24] on icon "undo" at bounding box center [100, 24] width 5 height 6
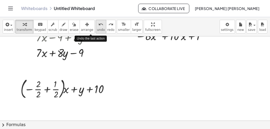
click at [98, 24] on icon "undo" at bounding box center [100, 24] width 5 height 6
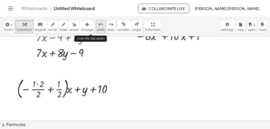
click at [98, 24] on icon "undo" at bounding box center [100, 24] width 5 height 6
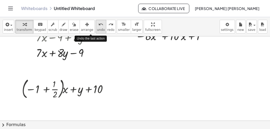
click at [98, 25] on icon "undo" at bounding box center [100, 24] width 5 height 6
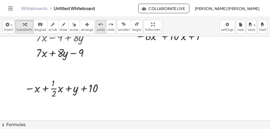
click at [97, 29] on span "undo" at bounding box center [101, 30] width 8 height 4
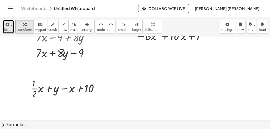
click at [7, 26] on icon "button" at bounding box center [6, 24] width 5 height 6
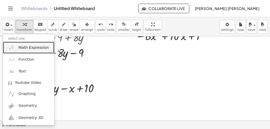
click at [19, 48] on span "Math Expression" at bounding box center [33, 47] width 30 height 5
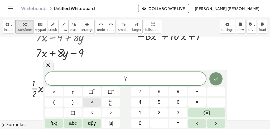
click at [87, 100] on button "√" at bounding box center [92, 102] width 18 height 9
click at [92, 97] on div "7 √ m − 9 ​ x y ⬚ 2 ⬚ n 7 8 9 + – ( ) √ 4 5 6 × ÷ , ⬚ < > 1 2 3 f(x) abc αβγ | …" at bounding box center [135, 99] width 180 height 56
click at [91, 100] on span "√" at bounding box center [92, 102] width 3 height 7
click at [94, 101] on button "√" at bounding box center [92, 102] width 18 height 9
click at [93, 102] on button "√" at bounding box center [92, 102] width 18 height 9
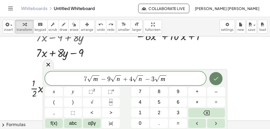
click at [216, 73] on button "Done" at bounding box center [215, 78] width 13 height 13
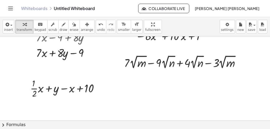
click at [115, 64] on div at bounding box center [156, 57] width 312 height 252
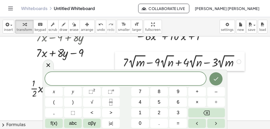
click at [116, 64] on div at bounding box center [119, 61] width 8 height 19
click at [256, 103] on div at bounding box center [156, 57] width 312 height 252
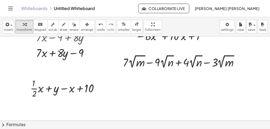
click at [113, 62] on div at bounding box center [156, 57] width 312 height 252
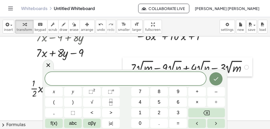
drag, startPoint x: 120, startPoint y: 64, endPoint x: 127, endPoint y: 70, distance: 9.4
click at [127, 70] on body "Graspable Math Activities Whiteboards Classes Account v1.28.4 | Privacy policy …" at bounding box center [135, 64] width 270 height 129
click at [257, 92] on div at bounding box center [156, 57] width 312 height 252
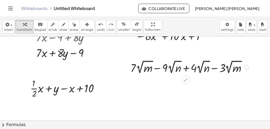
click at [133, 70] on div at bounding box center [190, 67] width 125 height 17
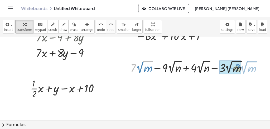
drag, startPoint x: 136, startPoint y: 68, endPoint x: 239, endPoint y: 69, distance: 103.7
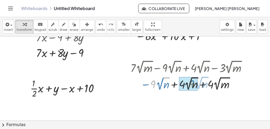
drag, startPoint x: 153, startPoint y: 83, endPoint x: 189, endPoint y: 82, distance: 36.4
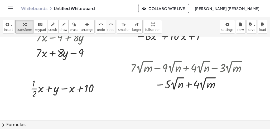
click at [117, 69] on div at bounding box center [156, 57] width 312 height 252
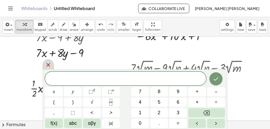
click at [50, 67] on icon at bounding box center [48, 65] width 4 height 4
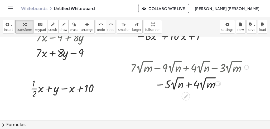
click at [195, 85] on div at bounding box center [190, 83] width 125 height 17
drag, startPoint x: 197, startPoint y: 84, endPoint x: 151, endPoint y: 83, distance: 45.1
click at [151, 83] on div at bounding box center [190, 83] width 125 height 17
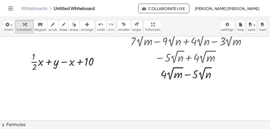
scroll to position [138, 0]
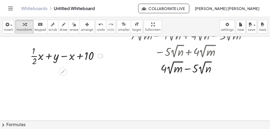
click at [71, 57] on div at bounding box center [68, 55] width 80 height 23
drag, startPoint x: 70, startPoint y: 57, endPoint x: 25, endPoint y: 57, distance: 45.1
click at [25, 57] on div "+ · · 1 · x · x + y − x + 10 − x + · · 1 · 2 · x + y − x + 10" at bounding box center [64, 55] width 84 height 25
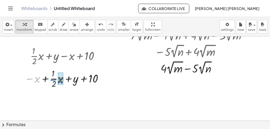
drag, startPoint x: 36, startPoint y: 79, endPoint x: 60, endPoint y: 80, distance: 23.2
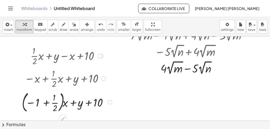
click at [46, 103] on div at bounding box center [67, 101] width 97 height 24
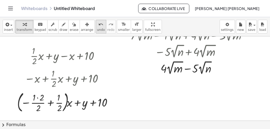
click at [96, 33] on button "undo undo" at bounding box center [101, 27] width 11 height 14
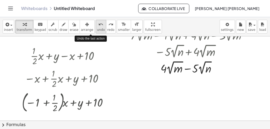
click at [96, 33] on button "undo undo" at bounding box center [101, 27] width 11 height 14
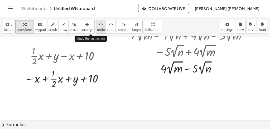
click at [96, 33] on button "undo undo" at bounding box center [101, 27] width 11 height 14
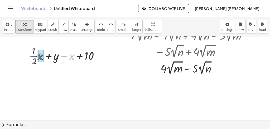
drag, startPoint x: 62, startPoint y: 56, endPoint x: 31, endPoint y: 56, distance: 31.7
click at [31, 56] on div at bounding box center [68, 55] width 80 height 23
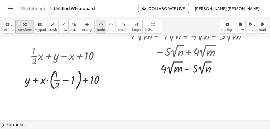
click at [97, 31] on span "undo" at bounding box center [101, 30] width 8 height 4
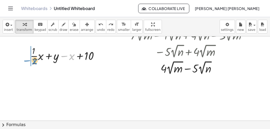
drag, startPoint x: 64, startPoint y: 55, endPoint x: 27, endPoint y: 59, distance: 37.4
click at [27, 59] on div "+ · · 1 · x · x + y − x + 10 − x + · · 1 · 2 · x + y − x + 10" at bounding box center [64, 55] width 84 height 25
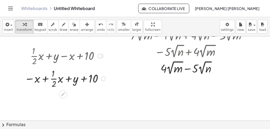
click at [45, 80] on div at bounding box center [66, 78] width 88 height 23
drag, startPoint x: 38, startPoint y: 79, endPoint x: 68, endPoint y: 77, distance: 30.1
click at [68, 77] on div at bounding box center [66, 78] width 88 height 23
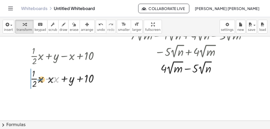
drag, startPoint x: 48, startPoint y: 78, endPoint x: 20, endPoint y: 80, distance: 27.5
click at [20, 80] on div "− · 15 · a + · 9 · a · a · - 6 − · 8 · a · b + ( · - 7 · a · b ) − · 8 · a · b …" at bounding box center [156, 24] width 312 height 252
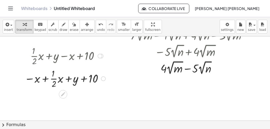
click at [37, 81] on div at bounding box center [66, 78] width 88 height 23
drag, startPoint x: 37, startPoint y: 81, endPoint x: 48, endPoint y: 80, distance: 10.8
click at [48, 80] on div at bounding box center [66, 78] width 88 height 23
click at [98, 27] on icon "undo" at bounding box center [100, 24] width 5 height 6
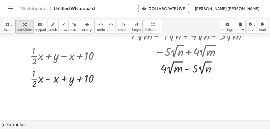
click at [116, 83] on div at bounding box center [156, 24] width 312 height 252
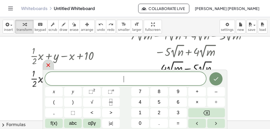
click at [46, 64] on icon at bounding box center [48, 65] width 6 height 6
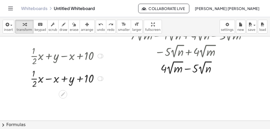
click at [49, 79] on div at bounding box center [68, 78] width 80 height 23
drag, startPoint x: 49, startPoint y: 79, endPoint x: 30, endPoint y: 79, distance: 19.3
click at [30, 79] on div "+ · · 1 · x · x + y − x + 10 + · · 1 · 2 · x + y − x + 10 − x + · · 1 · 2 · x +…" at bounding box center [64, 67] width 84 height 48
click at [30, 79] on div at bounding box center [68, 78] width 80 height 23
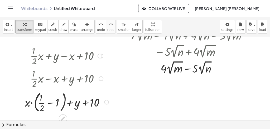
click at [32, 102] on div at bounding box center [67, 101] width 91 height 24
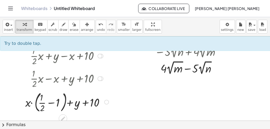
click at [32, 102] on div at bounding box center [67, 101] width 91 height 24
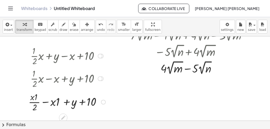
click at [51, 103] on div at bounding box center [68, 101] width 84 height 23
click at [46, 102] on div at bounding box center [68, 101] width 84 height 23
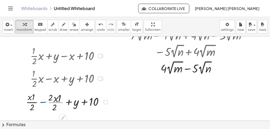
click at [34, 97] on div at bounding box center [67, 101] width 89 height 23
click at [44, 102] on div at bounding box center [67, 101] width 85 height 23
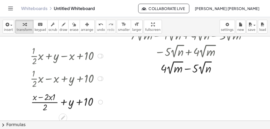
click at [41, 97] on div at bounding box center [68, 101] width 80 height 23
click at [51, 99] on div at bounding box center [68, 101] width 80 height 23
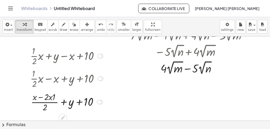
click at [63, 101] on div at bounding box center [68, 101] width 80 height 23
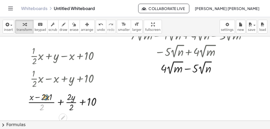
drag, startPoint x: 44, startPoint y: 108, endPoint x: 76, endPoint y: 97, distance: 33.7
click at [76, 97] on div at bounding box center [67, 101] width 85 height 23
click at [70, 99] on div at bounding box center [67, 101] width 85 height 23
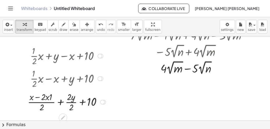
drag, startPoint x: 72, startPoint y: 101, endPoint x: 69, endPoint y: 108, distance: 7.6
click at [72, 115] on div "− · 15 · a + · 9 · a · a · - 6 − · 8 · a · b + ( · - 7 · a · b ) − · 8 · a · b …" at bounding box center [156, 24] width 312 height 252
click at [46, 96] on div at bounding box center [67, 101] width 85 height 23
click at [38, 96] on div at bounding box center [67, 101] width 85 height 23
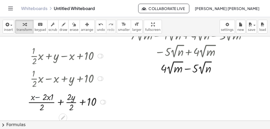
click at [38, 96] on div at bounding box center [67, 101] width 85 height 23
click at [46, 96] on div at bounding box center [67, 101] width 85 height 23
click at [33, 95] on div at bounding box center [67, 101] width 85 height 23
click at [97, 31] on span "undo" at bounding box center [101, 30] width 8 height 4
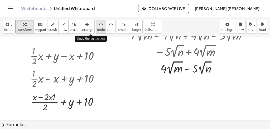
click at [97, 31] on span "undo" at bounding box center [101, 30] width 8 height 4
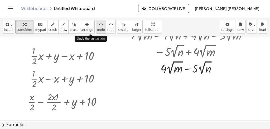
click at [97, 31] on span "undo" at bounding box center [101, 30] width 8 height 4
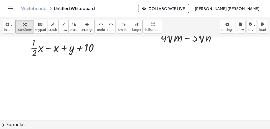
scroll to position [173, 0]
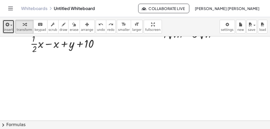
click at [10, 29] on span "insert" at bounding box center [8, 30] width 9 height 4
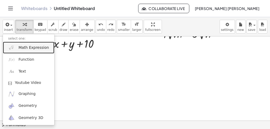
click at [18, 50] on link "Math Expression" at bounding box center [28, 48] width 51 height 12
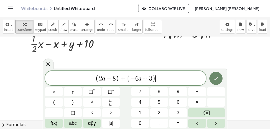
click at [211, 75] on button "Done" at bounding box center [215, 78] width 13 height 13
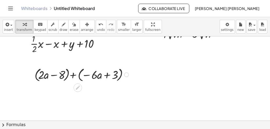
click at [54, 76] on div at bounding box center [82, 74] width 101 height 17
click at [83, 75] on div at bounding box center [82, 74] width 101 height 17
click at [73, 75] on div at bounding box center [82, 74] width 101 height 17
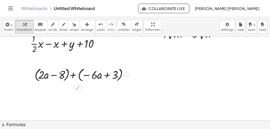
click at [73, 75] on div at bounding box center [82, 74] width 101 height 17
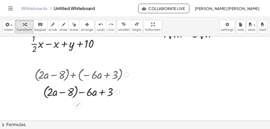
click at [46, 95] on div at bounding box center [82, 91] width 101 height 17
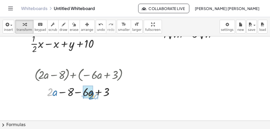
drag, startPoint x: 52, startPoint y: 90, endPoint x: 94, endPoint y: 94, distance: 42.3
click at [94, 94] on div at bounding box center [82, 92] width 101 height 16
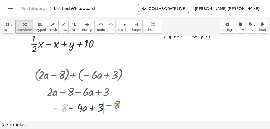
drag, startPoint x: 60, startPoint y: 107, endPoint x: 112, endPoint y: 105, distance: 52.3
click at [112, 105] on div at bounding box center [82, 107] width 101 height 16
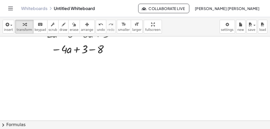
scroll to position [230, 0]
click at [93, 50] on div at bounding box center [82, 50] width 101 height 16
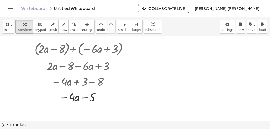
scroll to position [196, 0]
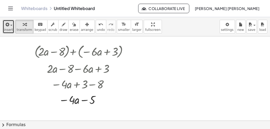
click at [12, 27] on button "insert" at bounding box center [9, 27] width 12 height 14
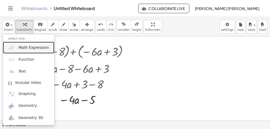
click at [21, 47] on span "Math Expression" at bounding box center [33, 47] width 30 height 5
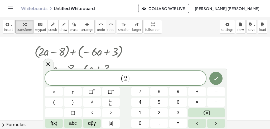
click at [200, 66] on div at bounding box center [156, 8] width 312 height 337
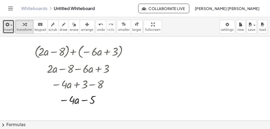
click at [10, 27] on div "button" at bounding box center [8, 24] width 9 height 6
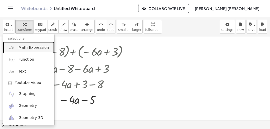
click at [22, 47] on span "Math Expression" at bounding box center [33, 47] width 30 height 5
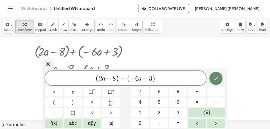
click at [218, 77] on icon "Done" at bounding box center [216, 78] width 6 height 6
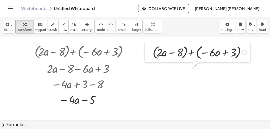
click at [148, 57] on div at bounding box center [149, 52] width 8 height 20
click at [173, 52] on div at bounding box center [200, 51] width 101 height 17
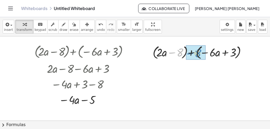
drag, startPoint x: 171, startPoint y: 52, endPoint x: 189, endPoint y: 53, distance: 18.0
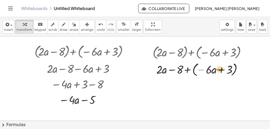
drag, startPoint x: 200, startPoint y: 70, endPoint x: 218, endPoint y: 70, distance: 18.5
click at [218, 70] on div at bounding box center [200, 68] width 101 height 17
click at [199, 70] on div at bounding box center [200, 68] width 101 height 17
click at [192, 70] on div at bounding box center [200, 68] width 101 height 17
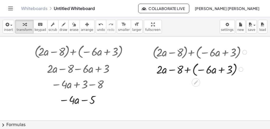
click at [192, 70] on div at bounding box center [200, 68] width 101 height 17
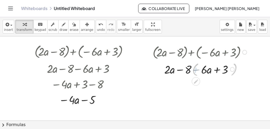
click at [187, 69] on div at bounding box center [200, 69] width 101 height 16
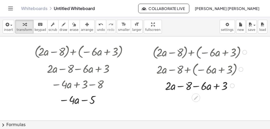
drag, startPoint x: 206, startPoint y: 87, endPoint x: 164, endPoint y: 87, distance: 41.7
click at [164, 87] on div at bounding box center [200, 86] width 101 height 16
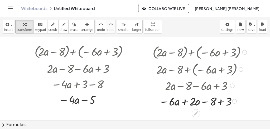
click at [184, 99] on div at bounding box center [200, 101] width 101 height 16
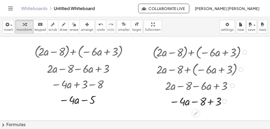
click at [202, 100] on div at bounding box center [200, 101] width 101 height 16
click at [209, 101] on div at bounding box center [200, 101] width 101 height 16
drag, startPoint x: 211, startPoint y: 101, endPoint x: 188, endPoint y: 91, distance: 24.7
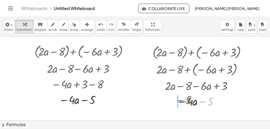
click at [174, 101] on div at bounding box center [200, 101] width 101 height 16
drag, startPoint x: 188, startPoint y: 100, endPoint x: 203, endPoint y: 99, distance: 15.0
click at [203, 99] on div at bounding box center [200, 101] width 101 height 16
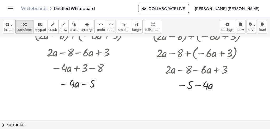
scroll to position [221, 0]
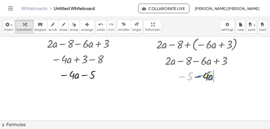
drag, startPoint x: 184, startPoint y: 73, endPoint x: 203, endPoint y: 72, distance: 18.5
click at [203, 72] on div at bounding box center [200, 76] width 101 height 16
click at [98, 23] on icon "undo" at bounding box center [100, 24] width 5 height 6
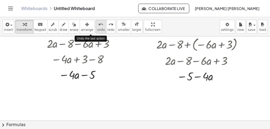
click at [98, 23] on icon "undo" at bounding box center [100, 24] width 5 height 6
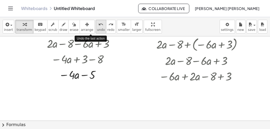
click at [98, 23] on icon "undo" at bounding box center [100, 24] width 5 height 6
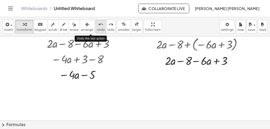
click at [98, 23] on icon "undo" at bounding box center [100, 24] width 5 height 6
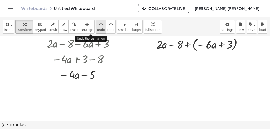
click at [98, 23] on icon "undo" at bounding box center [100, 24] width 5 height 6
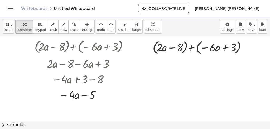
scroll to position [197, 0]
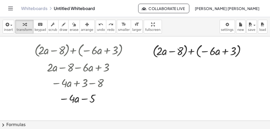
click at [163, 79] on div at bounding box center [156, 7] width 312 height 337
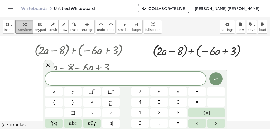
click at [27, 26] on div "button" at bounding box center [25, 24] width 16 height 6
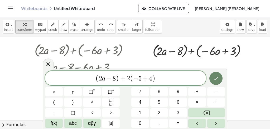
click at [217, 76] on icon "Done" at bounding box center [216, 78] width 6 height 6
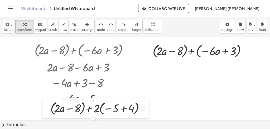
drag, startPoint x: 164, startPoint y: 88, endPoint x: 41, endPoint y: 108, distance: 124.7
click at [42, 108] on div at bounding box center [46, 108] width 8 height 20
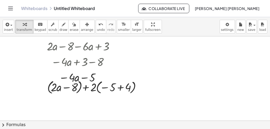
scroll to position [229, 0]
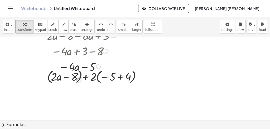
click at [39, 73] on div at bounding box center [82, 67] width 101 height 16
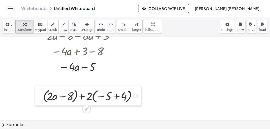
drag, startPoint x: 40, startPoint y: 77, endPoint x: 36, endPoint y: 97, distance: 20.2
click at [36, 97] on div at bounding box center [39, 96] width 8 height 20
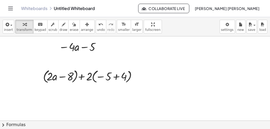
scroll to position [257, 0]
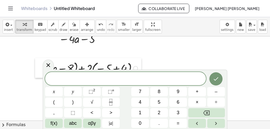
click at [38, 73] on div at bounding box center [39, 68] width 8 height 20
click at [48, 68] on div at bounding box center [48, 65] width 11 height 10
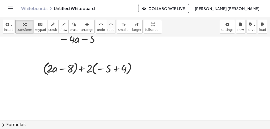
drag, startPoint x: 32, startPoint y: 72, endPoint x: 30, endPoint y: 74, distance: 2.7
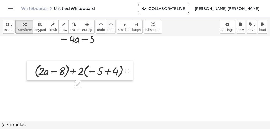
drag, startPoint x: 38, startPoint y: 70, endPoint x: 30, endPoint y: 72, distance: 8.8
click at [30, 72] on div at bounding box center [31, 71] width 8 height 20
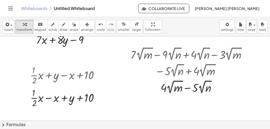
scroll to position [120, 0]
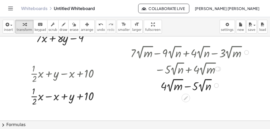
click at [193, 69] on div at bounding box center [188, 68] width 133 height 17
click at [176, 81] on div at bounding box center [190, 85] width 125 height 17
click at [176, 64] on div at bounding box center [188, 68] width 133 height 17
click at [96, 25] on button "undo undo" at bounding box center [101, 27] width 11 height 14
click at [179, 67] on div at bounding box center [188, 68] width 133 height 17
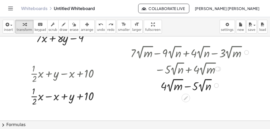
click at [152, 71] on div at bounding box center [188, 68] width 133 height 17
click at [217, 70] on div at bounding box center [217, 69] width 5 height 5
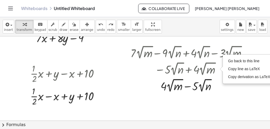
click at [238, 95] on div at bounding box center [156, 126] width 312 height 421
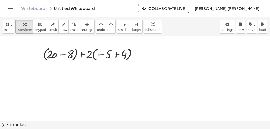
scroll to position [273, 0]
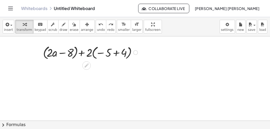
click at [61, 53] on div at bounding box center [91, 52] width 102 height 17
click at [82, 52] on div at bounding box center [91, 52] width 102 height 17
click at [99, 54] on div at bounding box center [91, 52] width 102 height 17
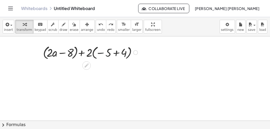
click at [99, 54] on div at bounding box center [91, 52] width 102 height 17
click at [118, 53] on div at bounding box center [91, 52] width 102 height 17
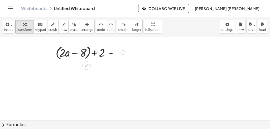
click at [115, 54] on div at bounding box center [91, 52] width 102 height 17
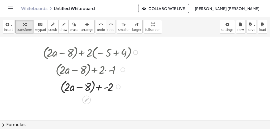
click at [80, 87] on div at bounding box center [91, 86] width 102 height 17
drag, startPoint x: 87, startPoint y: 88, endPoint x: 66, endPoint y: 87, distance: 20.9
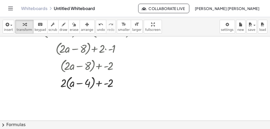
scroll to position [304, 0]
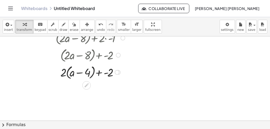
drag, startPoint x: 62, startPoint y: 70, endPoint x: 71, endPoint y: 71, distance: 9.8
click at [71, 71] on div at bounding box center [91, 71] width 102 height 17
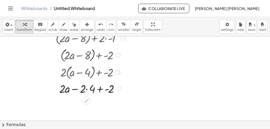
click at [86, 89] on div at bounding box center [91, 88] width 102 height 16
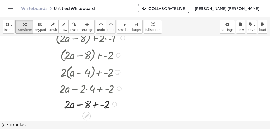
click at [101, 104] on div at bounding box center [91, 104] width 102 height 16
click at [269, 117] on div "− · 15 · a + · 9 · a · a · - 6 − · 8 · a · b + ( · - 7 · a · b ) − · 8 · a · b …" at bounding box center [135, 78] width 270 height 84
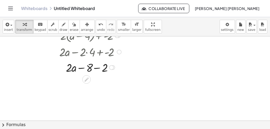
click at [98, 69] on div at bounding box center [91, 67] width 102 height 16
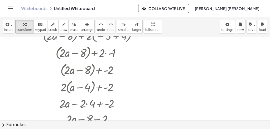
scroll to position [257, 0]
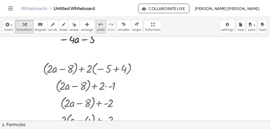
click at [98, 27] on icon "undo" at bounding box center [100, 24] width 5 height 6
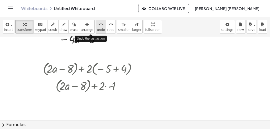
click at [98, 27] on icon "undo" at bounding box center [100, 24] width 5 height 6
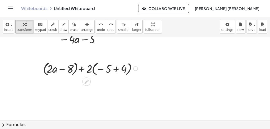
drag, startPoint x: 87, startPoint y: 71, endPoint x: 97, endPoint y: 70, distance: 10.3
click at [97, 70] on div at bounding box center [91, 68] width 102 height 17
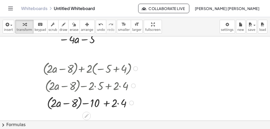
click at [118, 103] on div at bounding box center [91, 102] width 102 height 17
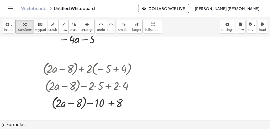
scroll to position [296, 0]
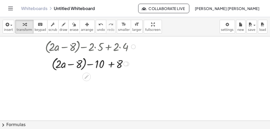
drag, startPoint x: 79, startPoint y: 65, endPoint x: 127, endPoint y: 65, distance: 48.3
click at [127, 65] on div at bounding box center [91, 63] width 102 height 17
drag, startPoint x: 77, startPoint y: 62, endPoint x: 131, endPoint y: 62, distance: 54.1
click at [131, 62] on div at bounding box center [91, 63] width 102 height 17
drag, startPoint x: 74, startPoint y: 63, endPoint x: 128, endPoint y: 62, distance: 53.6
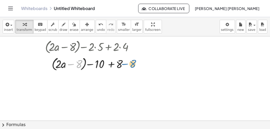
click at [128, 62] on div at bounding box center [91, 63] width 102 height 17
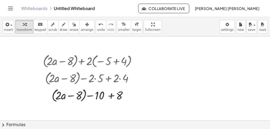
scroll to position [271, 0]
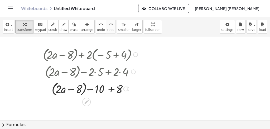
click at [112, 90] on div at bounding box center [91, 88] width 102 height 17
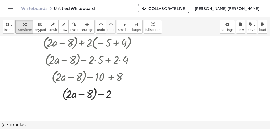
scroll to position [292, 0]
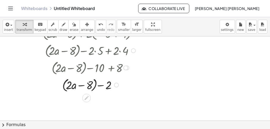
click at [82, 85] on div at bounding box center [91, 84] width 102 height 17
click at [89, 85] on div at bounding box center [91, 84] width 102 height 17
click at [93, 88] on div at bounding box center [91, 84] width 102 height 17
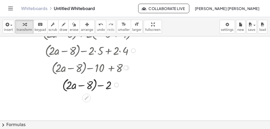
click at [93, 88] on div at bounding box center [91, 84] width 102 height 17
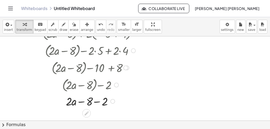
click at [98, 102] on div at bounding box center [91, 101] width 102 height 16
click at [87, 101] on div at bounding box center [91, 101] width 102 height 16
drag, startPoint x: 74, startPoint y: 102, endPoint x: 106, endPoint y: 102, distance: 31.7
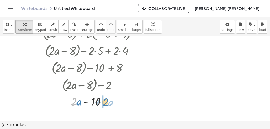
click at [106, 102] on div at bounding box center [91, 101] width 102 height 16
click at [92, 102] on div at bounding box center [91, 101] width 102 height 16
click at [91, 102] on div at bounding box center [91, 101] width 102 height 16
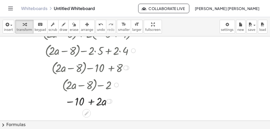
click at [91, 102] on div at bounding box center [91, 101] width 102 height 16
drag, startPoint x: 78, startPoint y: 103, endPoint x: 96, endPoint y: 103, distance: 17.9
click at [89, 102] on div at bounding box center [91, 101] width 102 height 17
drag, startPoint x: 76, startPoint y: 102, endPoint x: 112, endPoint y: 103, distance: 36.4
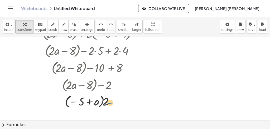
click at [112, 103] on div at bounding box center [91, 101] width 102 height 17
drag, startPoint x: 106, startPoint y: 101, endPoint x: 87, endPoint y: 102, distance: 19.0
click at [87, 102] on div at bounding box center [91, 101] width 102 height 17
click at [80, 102] on div at bounding box center [91, 101] width 102 height 16
click at [92, 99] on div at bounding box center [91, 101] width 102 height 16
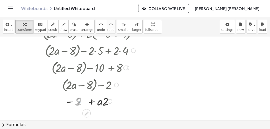
click at [80, 100] on div at bounding box center [91, 101] width 102 height 16
click at [91, 101] on div at bounding box center [91, 101] width 102 height 16
click at [97, 28] on span "undo" at bounding box center [101, 30] width 8 height 4
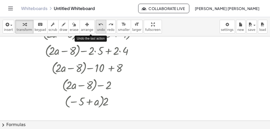
click at [97, 28] on span "undo" at bounding box center [101, 30] width 8 height 4
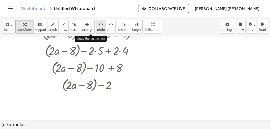
click at [97, 28] on span "undo" at bounding box center [101, 30] width 8 height 4
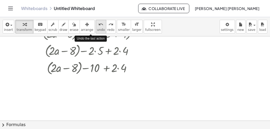
click at [97, 28] on span "undo" at bounding box center [101, 30] width 8 height 4
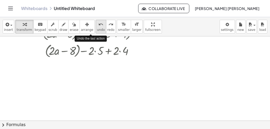
click at [97, 28] on span "undo" at bounding box center [101, 30] width 8 height 4
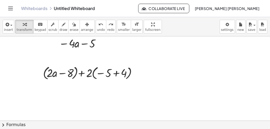
scroll to position [257, 0]
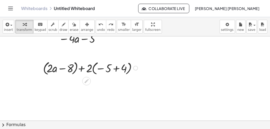
click at [81, 69] on div at bounding box center [91, 67] width 102 height 17
click at [100, 68] on div at bounding box center [91, 67] width 102 height 17
click at [115, 68] on div at bounding box center [91, 67] width 102 height 17
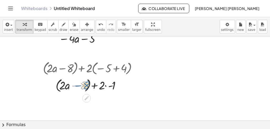
drag, startPoint x: 85, startPoint y: 81, endPoint x: 129, endPoint y: 88, distance: 44.3
click at [129, 88] on div at bounding box center [91, 84] width 102 height 17
drag, startPoint x: 85, startPoint y: 87, endPoint x: 128, endPoint y: 83, distance: 43.5
click at [128, 83] on div at bounding box center [91, 84] width 102 height 17
click at [106, 85] on div at bounding box center [91, 84] width 102 height 17
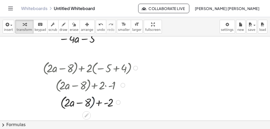
drag, startPoint x: 91, startPoint y: 100, endPoint x: 96, endPoint y: 107, distance: 8.4
click at [119, 102] on div at bounding box center [91, 101] width 102 height 17
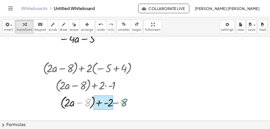
drag, startPoint x: 87, startPoint y: 104, endPoint x: 124, endPoint y: 104, distance: 36.4
click at [124, 104] on div at bounding box center [91, 101] width 102 height 17
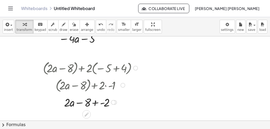
click at [97, 103] on div at bounding box center [91, 102] width 102 height 16
click at [85, 103] on div at bounding box center [91, 102] width 102 height 16
drag, startPoint x: 72, startPoint y: 103, endPoint x: 103, endPoint y: 103, distance: 30.6
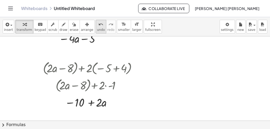
click at [98, 22] on icon "undo" at bounding box center [100, 24] width 5 height 6
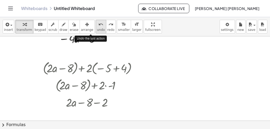
click at [98, 22] on icon "undo" at bounding box center [100, 24] width 5 height 6
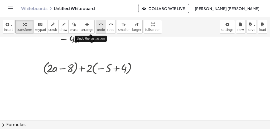
click at [98, 22] on icon "undo" at bounding box center [100, 24] width 5 height 6
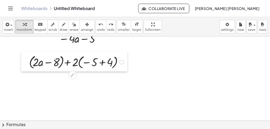
drag, startPoint x: 40, startPoint y: 53, endPoint x: 22, endPoint y: 67, distance: 22.8
click at [22, 67] on div at bounding box center [25, 62] width 8 height 20
click at [32, 66] on div at bounding box center [77, 61] width 102 height 17
click at [29, 66] on div at bounding box center [25, 62] width 8 height 20
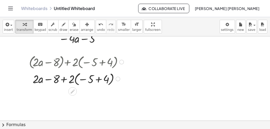
click at [75, 78] on div at bounding box center [77, 78] width 102 height 17
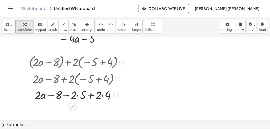
click at [78, 95] on div at bounding box center [77, 95] width 102 height 16
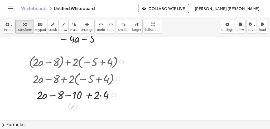
click at [101, 96] on div at bounding box center [77, 95] width 102 height 16
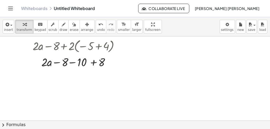
scroll to position [298, 0]
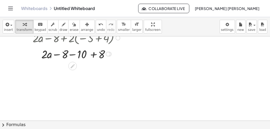
click at [57, 57] on div at bounding box center [77, 54] width 102 height 16
click at [70, 55] on div at bounding box center [77, 54] width 102 height 16
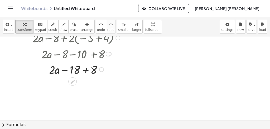
click at [64, 69] on div at bounding box center [77, 69] width 102 height 16
click at [84, 71] on div at bounding box center [77, 69] width 102 height 16
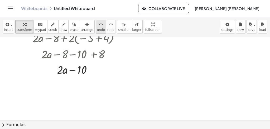
click at [97, 28] on span "undo" at bounding box center [101, 30] width 8 height 4
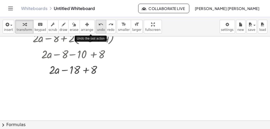
click at [97, 28] on span "undo" at bounding box center [101, 30] width 8 height 4
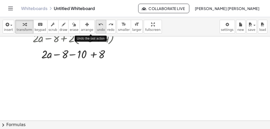
click at [97, 28] on span "undo" at bounding box center [101, 30] width 8 height 4
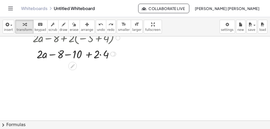
click at [100, 53] on div at bounding box center [77, 54] width 111 height 16
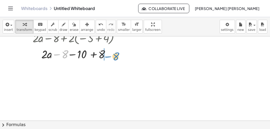
drag, startPoint x: 64, startPoint y: 54, endPoint x: 115, endPoint y: 56, distance: 51.0
click at [115, 56] on div at bounding box center [77, 54] width 102 height 16
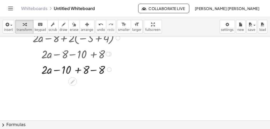
click at [92, 69] on div at bounding box center [77, 69] width 102 height 16
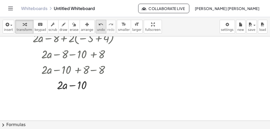
click at [97, 31] on span "undo" at bounding box center [101, 30] width 8 height 4
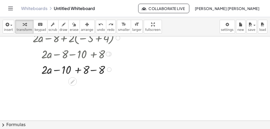
click at [57, 69] on div at bounding box center [77, 69] width 117 height 16
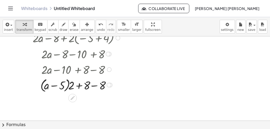
click at [61, 83] on div at bounding box center [77, 84] width 102 height 17
click at [56, 85] on div at bounding box center [77, 84] width 102 height 17
click at [77, 85] on div at bounding box center [77, 84] width 102 height 17
click at [96, 87] on div at bounding box center [77, 84] width 102 height 17
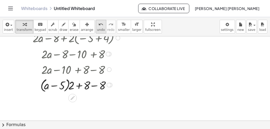
click at [98, 23] on icon "undo" at bounding box center [100, 24] width 5 height 6
click at [98, 25] on icon "undo" at bounding box center [100, 24] width 5 height 6
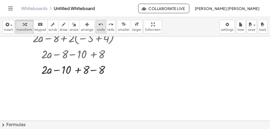
click at [96, 32] on button "undo undo" at bounding box center [101, 27] width 11 height 14
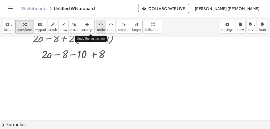
click at [96, 32] on button "undo undo" at bounding box center [101, 27] width 11 height 14
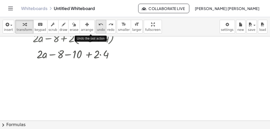
click at [96, 32] on button "undo undo" at bounding box center [101, 27] width 11 height 14
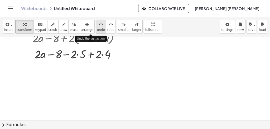
click at [96, 32] on button "undo undo" at bounding box center [101, 27] width 11 height 14
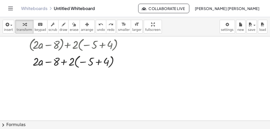
scroll to position [271, 0]
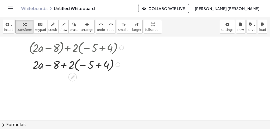
click at [93, 64] on div at bounding box center [77, 64] width 106 height 17
click at [98, 22] on icon "undo" at bounding box center [100, 24] width 5 height 6
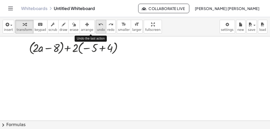
click at [98, 22] on icon "undo" at bounding box center [100, 24] width 5 height 6
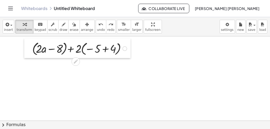
drag, startPoint x: 43, startPoint y: 40, endPoint x: 28, endPoint y: 55, distance: 20.9
click at [28, 55] on div at bounding box center [28, 48] width 8 height 20
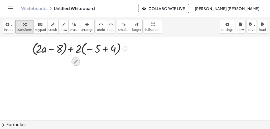
click at [75, 60] on icon at bounding box center [76, 62] width 6 height 6
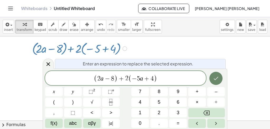
click at [214, 79] on icon "Done" at bounding box center [216, 78] width 5 height 3
click at [214, 79] on icon "Done" at bounding box center [216, 78] width 6 height 6
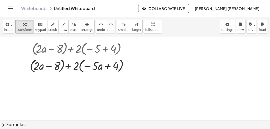
click at [92, 34] on div "insert select one: Math Expression Function Text Youtube Video Graphing Geometr…" at bounding box center [135, 26] width 270 height 19
click at [97, 31] on span "undo" at bounding box center [101, 30] width 8 height 4
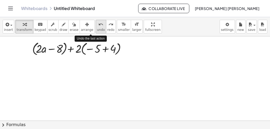
click at [97, 31] on span "undo" at bounding box center [101, 30] width 8 height 4
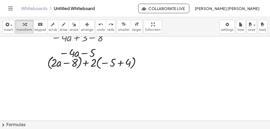
scroll to position [232, 0]
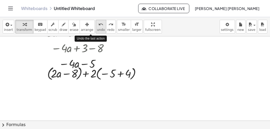
click at [98, 25] on icon "undo" at bounding box center [100, 24] width 5 height 6
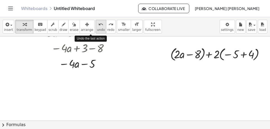
click at [98, 25] on icon "undo" at bounding box center [100, 24] width 5 height 6
click at [98, 24] on icon "undo" at bounding box center [100, 24] width 5 height 6
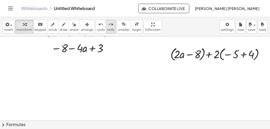
click at [108, 26] on icon "redo" at bounding box center [110, 24] width 5 height 6
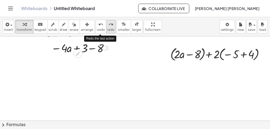
click at [108, 26] on icon "redo" at bounding box center [110, 24] width 5 height 6
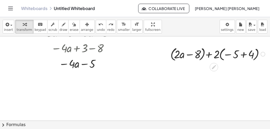
click at [183, 52] on div at bounding box center [219, 53] width 102 height 17
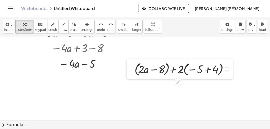
drag, startPoint x: 168, startPoint y: 52, endPoint x: 123, endPoint y: 74, distance: 50.4
click at [127, 74] on div at bounding box center [131, 69] width 8 height 20
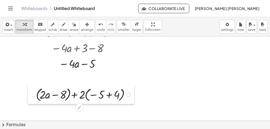
drag, startPoint x: 123, startPoint y: 74, endPoint x: 33, endPoint y: 92, distance: 92.1
click at [33, 92] on div at bounding box center [32, 94] width 8 height 20
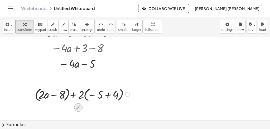
click at [76, 108] on icon at bounding box center [79, 108] width 6 height 6
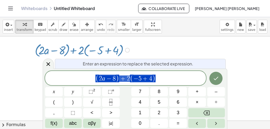
scroll to position [277, 0]
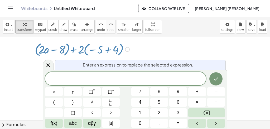
click at [105, 51] on div at bounding box center [83, 48] width 102 height 17
click at [46, 67] on icon at bounding box center [48, 65] width 6 height 6
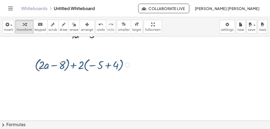
scroll to position [232, 0]
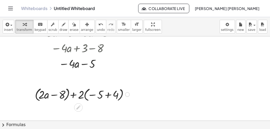
click at [37, 94] on div at bounding box center [83, 93] width 102 height 17
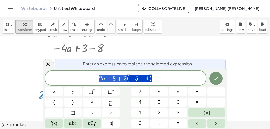
scroll to position [278, 0]
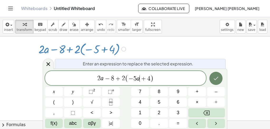
click at [219, 75] on button "Done" at bounding box center [215, 78] width 13 height 13
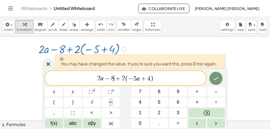
click at [114, 77] on span "2 a − 8 ​ + 2 ( − 5 a + 4 )" at bounding box center [125, 78] width 161 height 9
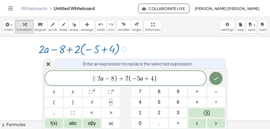
click at [95, 78] on span "(" at bounding box center [95, 79] width 3 height 8
click at [217, 77] on icon "Done" at bounding box center [216, 78] width 6 height 6
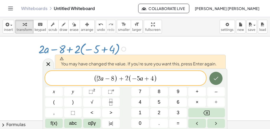
click at [218, 77] on icon "Done" at bounding box center [216, 78] width 6 height 6
click at [47, 26] on div at bounding box center [82, 18] width 101 height 16
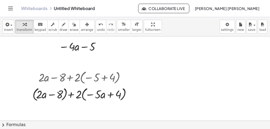
scroll to position [256, 0]
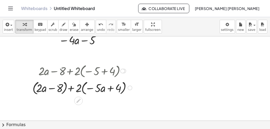
click at [38, 73] on div at bounding box center [83, 70] width 107 height 17
click at [96, 32] on button "undo undo" at bounding box center [101, 27] width 11 height 14
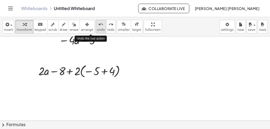
click at [96, 32] on button "undo undo" at bounding box center [101, 27] width 11 height 14
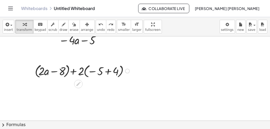
click at [37, 76] on div at bounding box center [83, 70] width 102 height 17
click at [35, 76] on div at bounding box center [31, 71] width 8 height 20
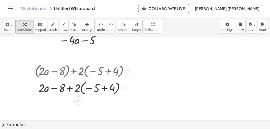
click at [81, 92] on div at bounding box center [83, 87] width 102 height 17
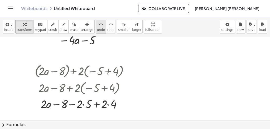
click at [97, 31] on span "undo" at bounding box center [101, 30] width 8 height 4
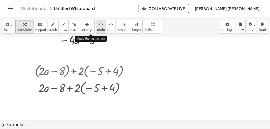
click at [97, 31] on span "undo" at bounding box center [101, 30] width 8 height 4
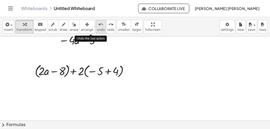
click at [97, 31] on span "undo" at bounding box center [101, 30] width 8 height 4
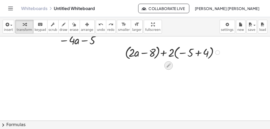
click at [168, 62] on div at bounding box center [168, 65] width 8 height 8
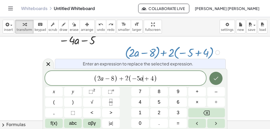
click at [217, 79] on icon "Done" at bounding box center [216, 78] width 6 height 6
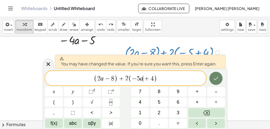
click at [217, 79] on icon "Done" at bounding box center [216, 78] width 6 height 6
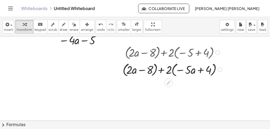
click at [175, 75] on div at bounding box center [173, 69] width 107 height 17
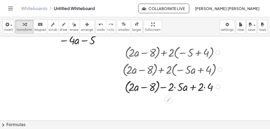
click at [127, 85] on div at bounding box center [173, 86] width 107 height 17
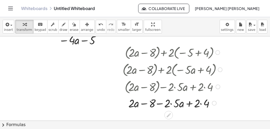
click at [170, 103] on div at bounding box center [173, 103] width 107 height 16
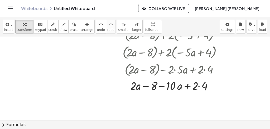
scroll to position [278, 0]
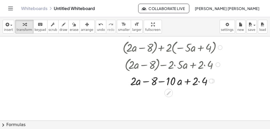
click at [198, 81] on div at bounding box center [173, 81] width 107 height 16
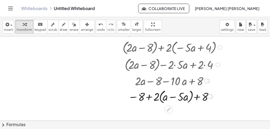
click at [188, 101] on div at bounding box center [173, 96] width 107 height 17
click at [98, 27] on icon "undo" at bounding box center [100, 24] width 5 height 6
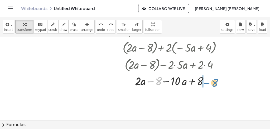
drag, startPoint x: 155, startPoint y: 79, endPoint x: 211, endPoint y: 80, distance: 55.9
click at [211, 80] on div at bounding box center [173, 81] width 103 height 16
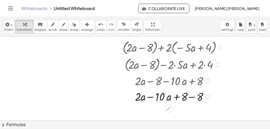
click at [149, 96] on div at bounding box center [173, 96] width 107 height 16
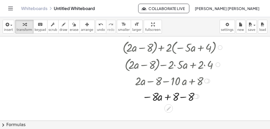
click at [184, 88] on div at bounding box center [173, 96] width 107 height 16
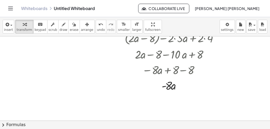
scroll to position [306, 0]
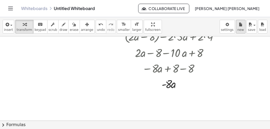
click at [242, 22] on icon "button" at bounding box center [241, 24] width 4 height 6
click at [253, 30] on span "save" at bounding box center [251, 30] width 7 height 4
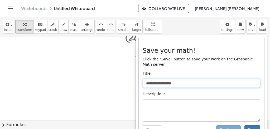
click at [165, 79] on input "**********" at bounding box center [202, 83] width 118 height 9
click at [156, 79] on input "**********" at bounding box center [202, 83] width 118 height 9
click at [177, 79] on input "**********" at bounding box center [202, 83] width 118 height 9
type input "*"
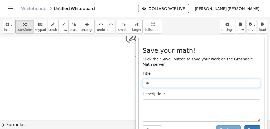
type input "*"
type input "**********"
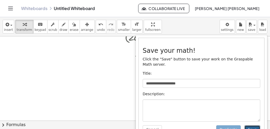
click at [251, 125] on button "Save" at bounding box center [253, 129] width 16 height 9
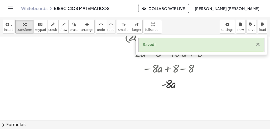
click at [259, 45] on button "×" at bounding box center [258, 45] width 5 height 6
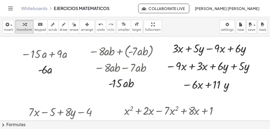
click at [153, 68] on div at bounding box center [124, 67] width 76 height 16
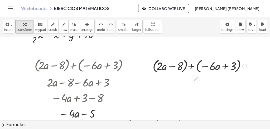
click at [154, 69] on div at bounding box center [200, 65] width 101 height 17
click at [153, 69] on div at bounding box center [149, 66] width 8 height 20
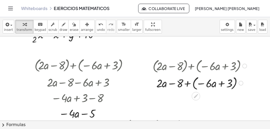
click at [193, 81] on div at bounding box center [200, 82] width 101 height 17
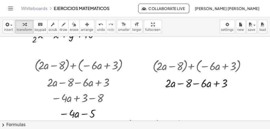
scroll to position [208, 0]
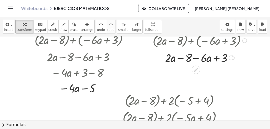
click at [179, 56] on div at bounding box center [200, 58] width 101 height 16
drag, startPoint x: 204, startPoint y: 60, endPoint x: 158, endPoint y: 58, distance: 46.2
click at [158, 58] on div at bounding box center [200, 58] width 101 height 16
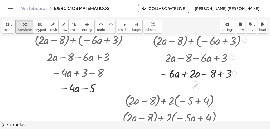
click at [185, 74] on div at bounding box center [200, 73] width 101 height 16
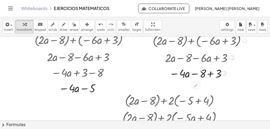
click at [209, 73] on div at bounding box center [200, 73] width 101 height 16
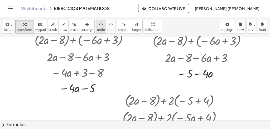
click at [96, 27] on button "undo undo" at bounding box center [101, 27] width 11 height 14
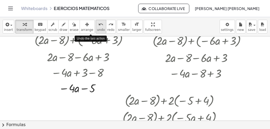
click at [96, 27] on button "undo undo" at bounding box center [101, 27] width 11 height 14
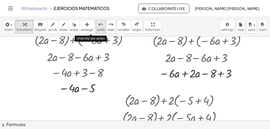
click at [96, 27] on button "undo undo" at bounding box center [101, 27] width 11 height 14
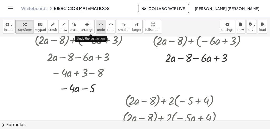
click at [96, 27] on button "undo undo" at bounding box center [101, 27] width 11 height 14
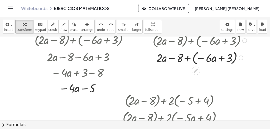
click at [193, 62] on div at bounding box center [200, 57] width 118 height 17
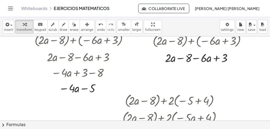
scroll to position [200, 0]
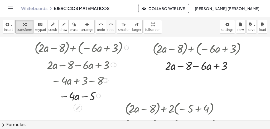
click at [73, 48] on div at bounding box center [82, 47] width 101 height 17
click at [79, 106] on icon at bounding box center [78, 108] width 6 height 6
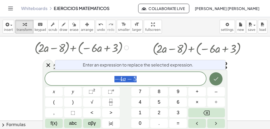
click at [212, 79] on button "Done" at bounding box center [215, 78] width 13 height 13
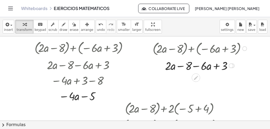
click at [196, 51] on div at bounding box center [200, 48] width 101 height 17
click at [175, 72] on div at bounding box center [200, 66] width 101 height 16
click at [161, 66] on div at bounding box center [200, 66] width 101 height 16
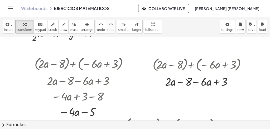
scroll to position [189, 0]
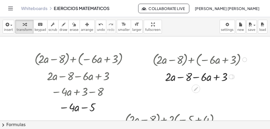
click at [177, 74] on div at bounding box center [200, 77] width 101 height 16
click at [97, 30] on span "undo" at bounding box center [101, 30] width 8 height 4
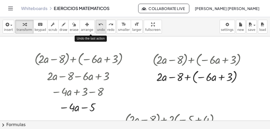
click at [97, 30] on span "undo" at bounding box center [101, 30] width 8 height 4
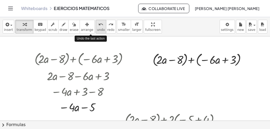
click at [97, 30] on span "undo" at bounding box center [101, 30] width 8 height 4
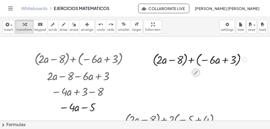
click at [195, 72] on icon at bounding box center [196, 73] width 6 height 6
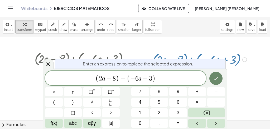
click at [215, 73] on button "Done" at bounding box center [215, 78] width 13 height 13
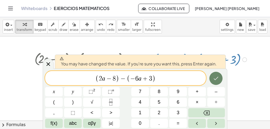
click at [215, 73] on button "Done" at bounding box center [215, 78] width 13 height 13
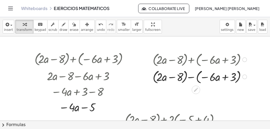
click at [186, 78] on div at bounding box center [200, 76] width 101 height 17
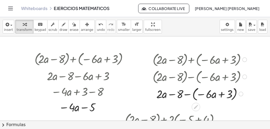
click at [195, 90] on div at bounding box center [200, 93] width 101 height 17
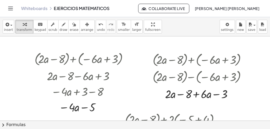
scroll to position [222, 0]
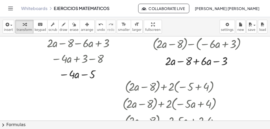
click at [130, 96] on div at bounding box center [173, 103] width 107 height 17
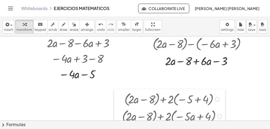
drag, startPoint x: 121, startPoint y: 97, endPoint x: 120, endPoint y: 109, distance: 12.7
click at [206, 64] on div at bounding box center [200, 61] width 101 height 16
drag, startPoint x: 190, startPoint y: 61, endPoint x: 235, endPoint y: 62, distance: 44.9
click at [235, 62] on div at bounding box center [200, 61] width 101 height 16
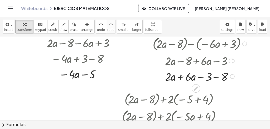
click at [180, 77] on div at bounding box center [200, 76] width 101 height 16
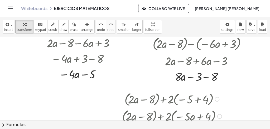
drag, startPoint x: 123, startPoint y: 99, endPoint x: 125, endPoint y: 106, distance: 6.8
click at [125, 106] on div at bounding box center [173, 98] width 107 height 17
click at [207, 77] on div at bounding box center [200, 76] width 101 height 16
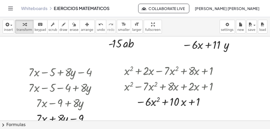
scroll to position [0, 0]
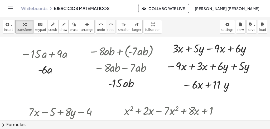
drag, startPoint x: 265, startPoint y: 38, endPoint x: 268, endPoint y: 48, distance: 10.4
click at [268, 48] on div "− · 15 · a + · 9 · a · a · - 6 − · 8 · a · b + ( · - 7 · a · b ) − · 8 · a · b …" at bounding box center [135, 78] width 270 height 84
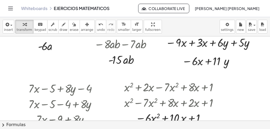
scroll to position [170, 0]
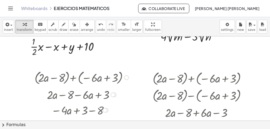
click at [27, 87] on div at bounding box center [31, 100] width 8 height 67
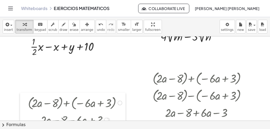
drag, startPoint x: 27, startPoint y: 87, endPoint x: 20, endPoint y: 112, distance: 25.5
click at [20, 112] on div at bounding box center [24, 126] width 8 height 67
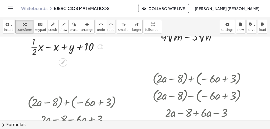
click at [48, 47] on div at bounding box center [68, 46] width 80 height 23
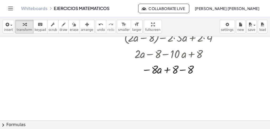
scroll to position [314, 0]
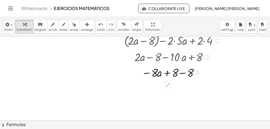
click at [181, 74] on div at bounding box center [173, 72] width 122 height 16
click at [193, 74] on div at bounding box center [195, 72] width 5 height 5
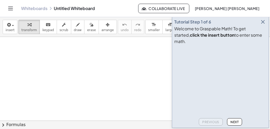
click at [264, 25] on icon "button" at bounding box center [263, 22] width 6 height 6
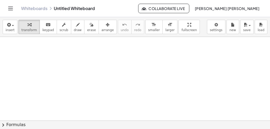
click at [48, 10] on div "Whiteboards Untitled Whiteboard" at bounding box center [79, 8] width 117 height 5
click at [58, 6] on div "Whiteboards Untitled Whiteboard Collaborate Live [PERSON_NAME] [PERSON_NAME]" at bounding box center [134, 8] width 257 height 17
click at [70, 8] on div "Whiteboards Untitled Whiteboard" at bounding box center [79, 8] width 117 height 5
click at [10, 8] on icon "Toggle navigation" at bounding box center [10, 8] width 6 height 6
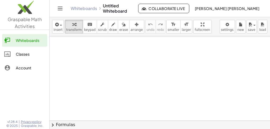
click at [19, 53] on div "Classes" at bounding box center [30, 54] width 29 height 6
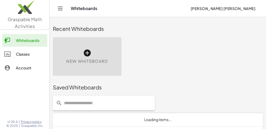
click at [25, 54] on div "Classes" at bounding box center [30, 54] width 29 height 6
click at [30, 36] on link "Whiteboards" at bounding box center [24, 40] width 45 height 13
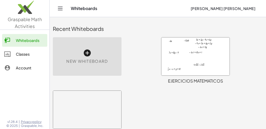
click at [61, 10] on icon "Toggle navigation" at bounding box center [60, 8] width 4 height 3
